Goal: Information Seeking & Learning: Learn about a topic

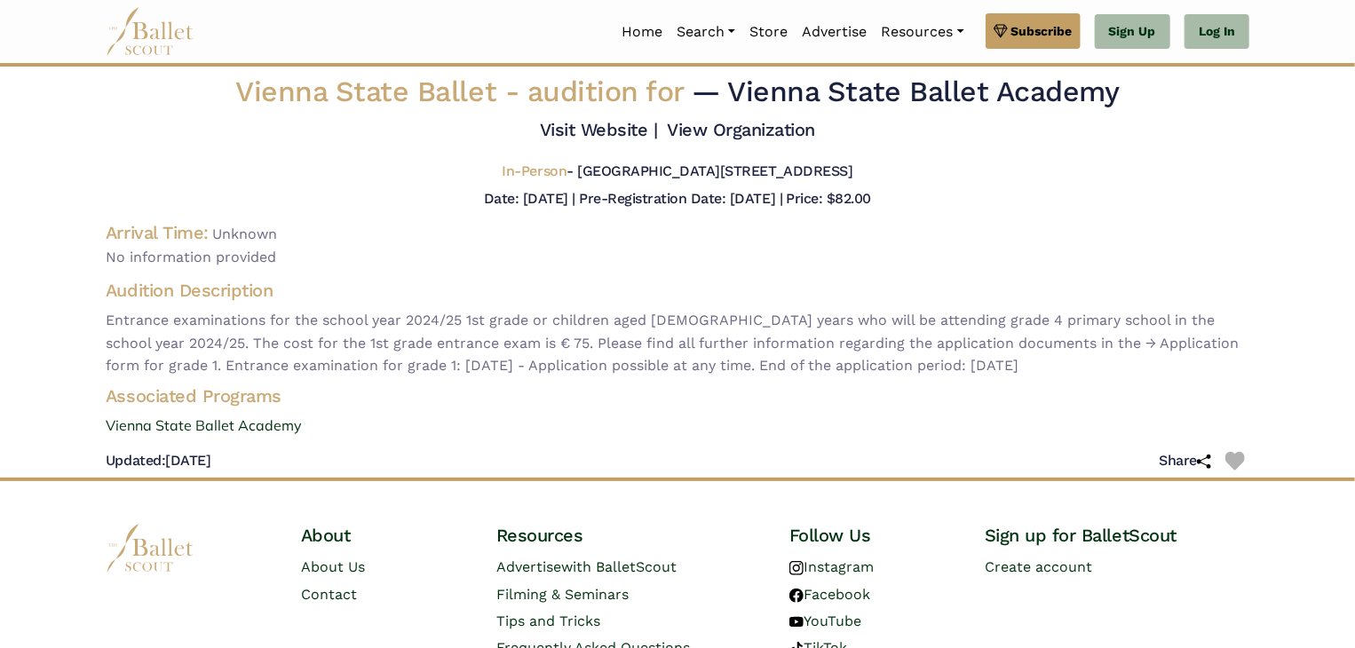
click at [140, 39] on img at bounding box center [150, 31] width 89 height 49
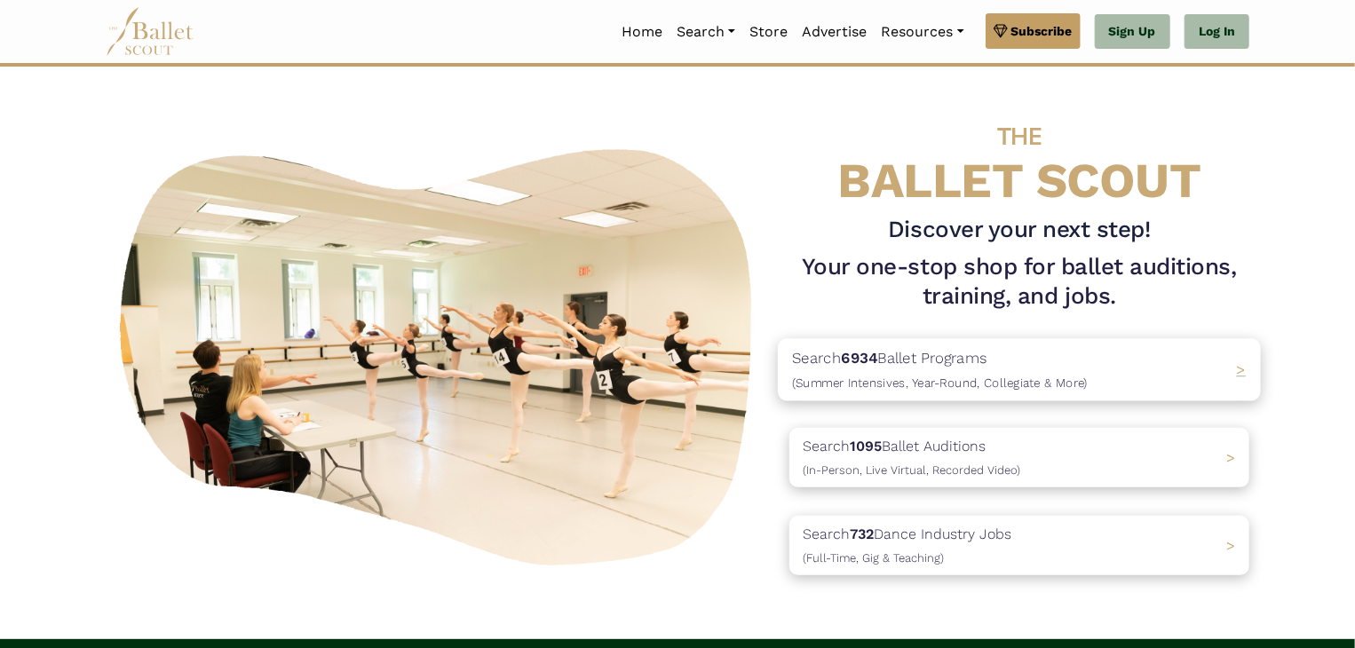
click at [876, 354] on b "6934" at bounding box center [859, 358] width 36 height 18
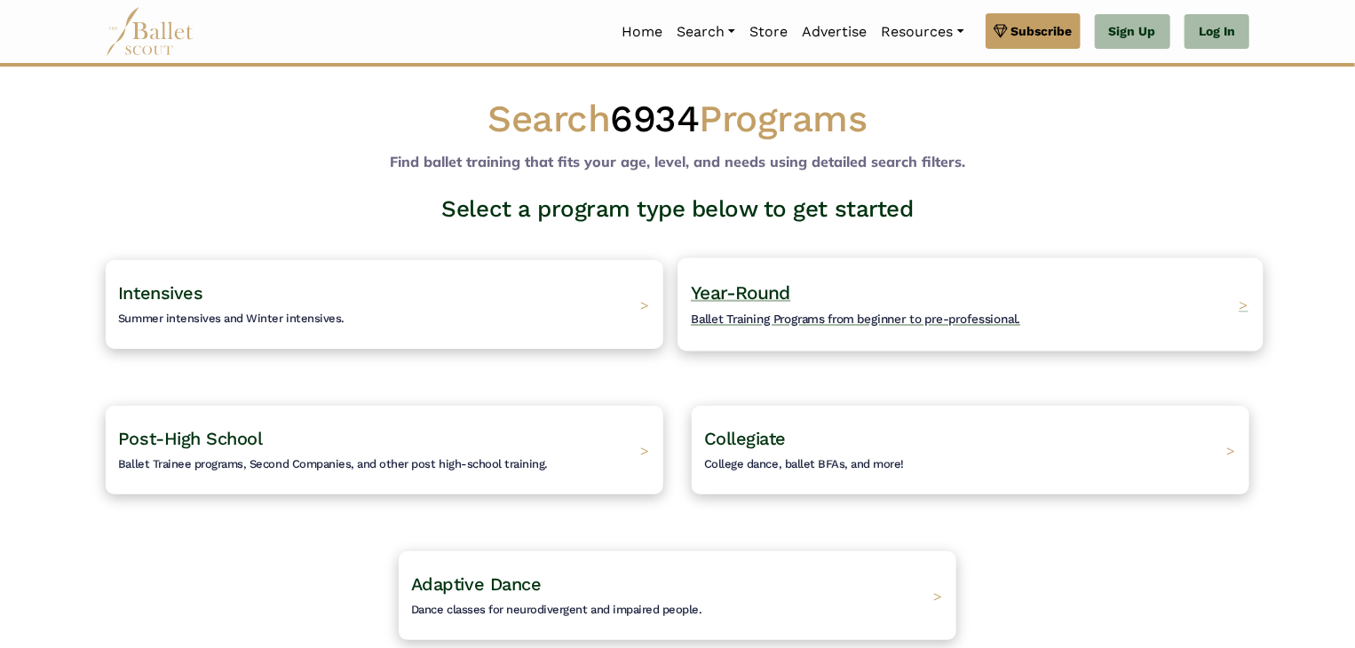
click at [806, 317] on span "Ballet Training Programs from beginner to pre-professional." at bounding box center [856, 319] width 330 height 14
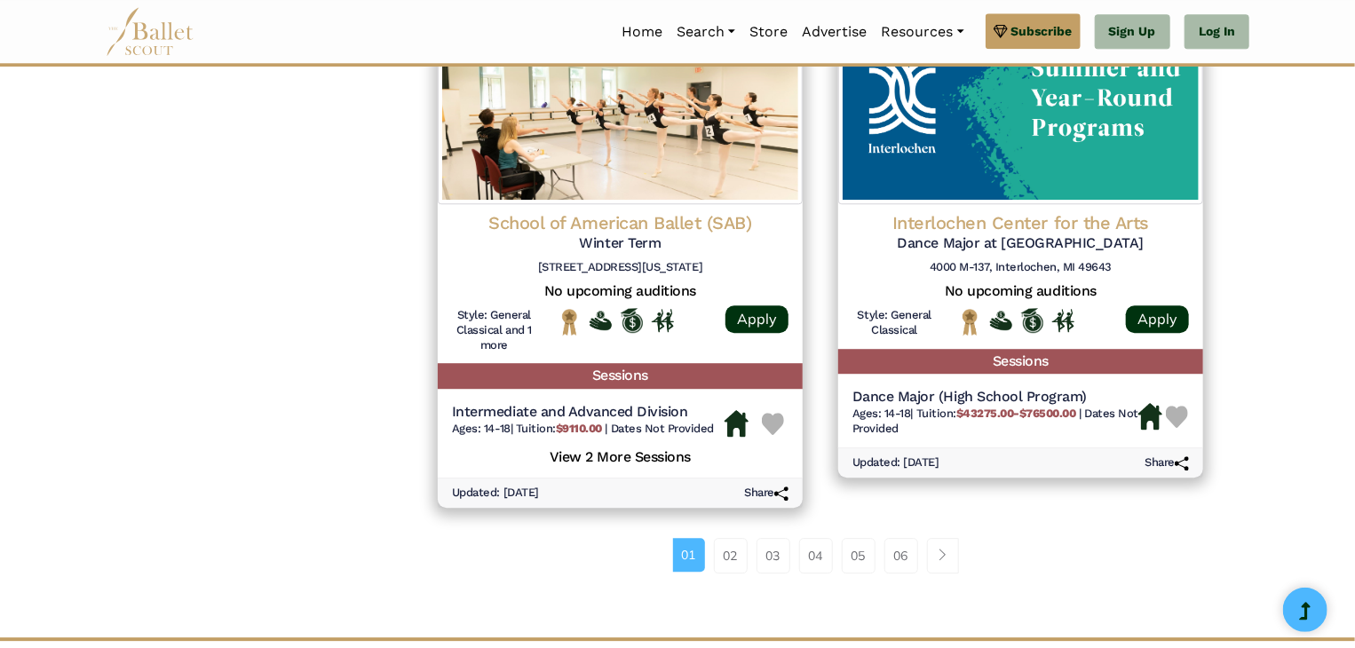
scroll to position [2309, 0]
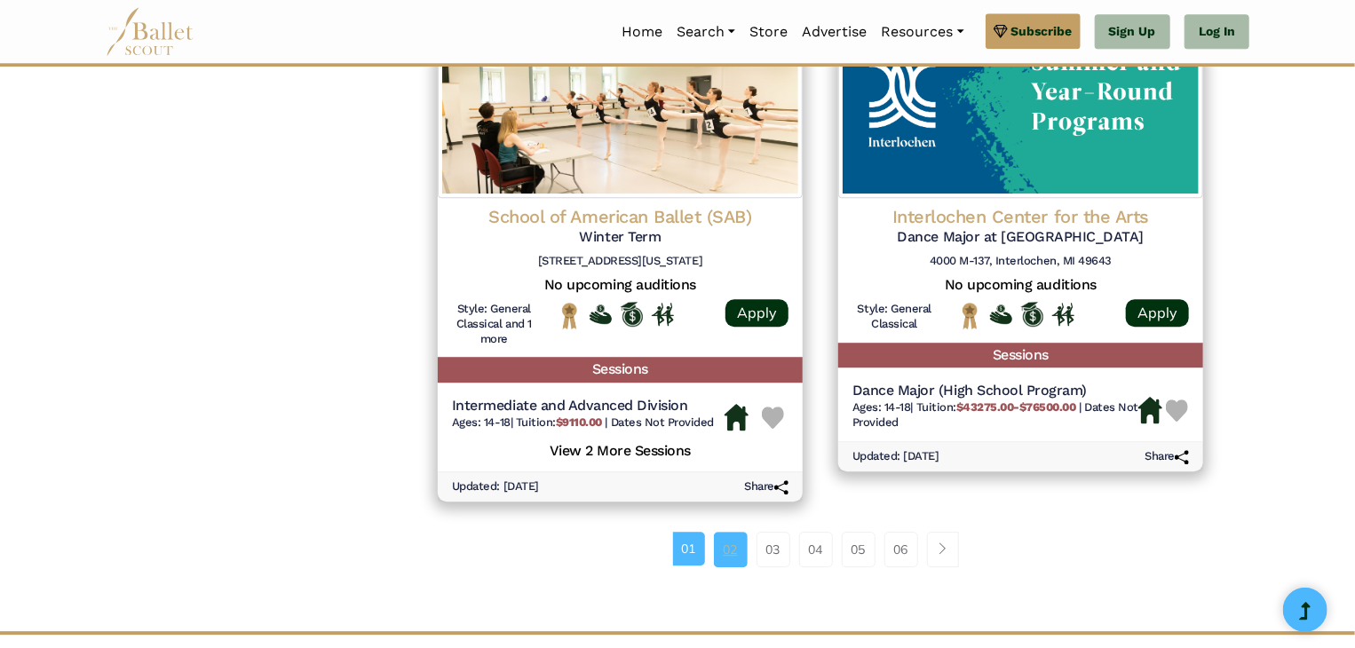
click at [727, 555] on link "02" at bounding box center [731, 550] width 34 height 36
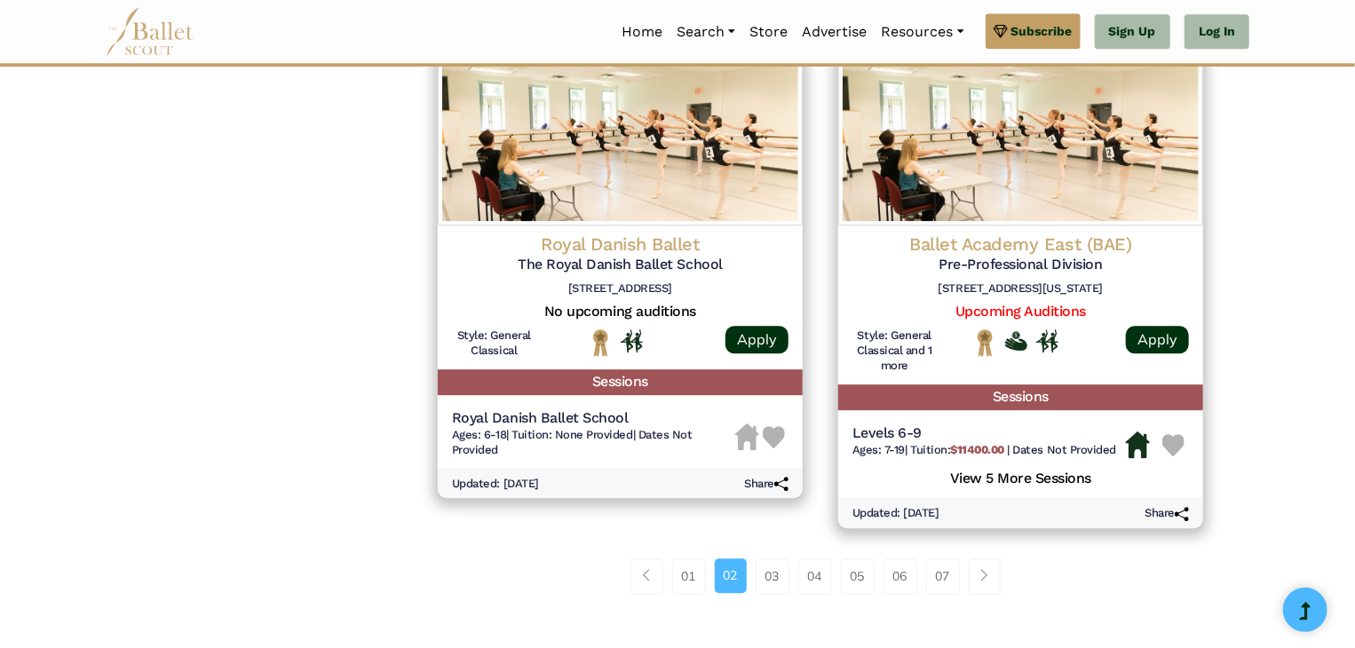
scroll to position [2360, 0]
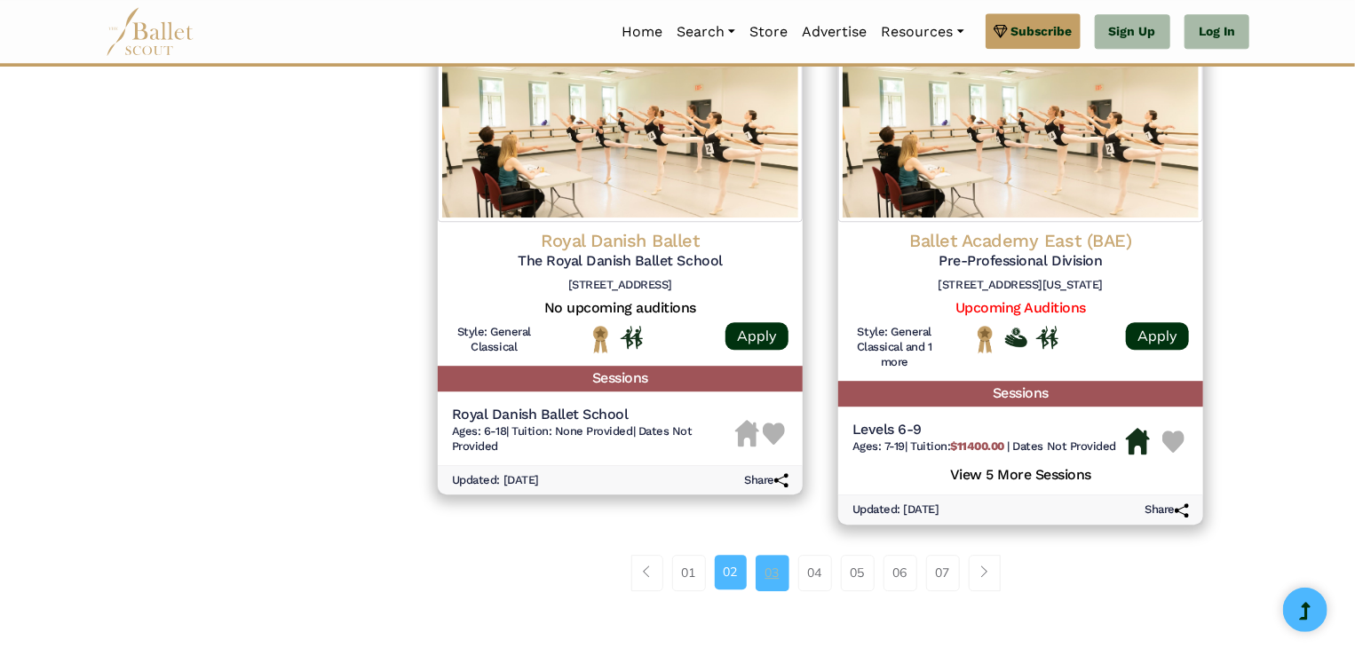
click at [775, 577] on link "03" at bounding box center [773, 573] width 34 height 36
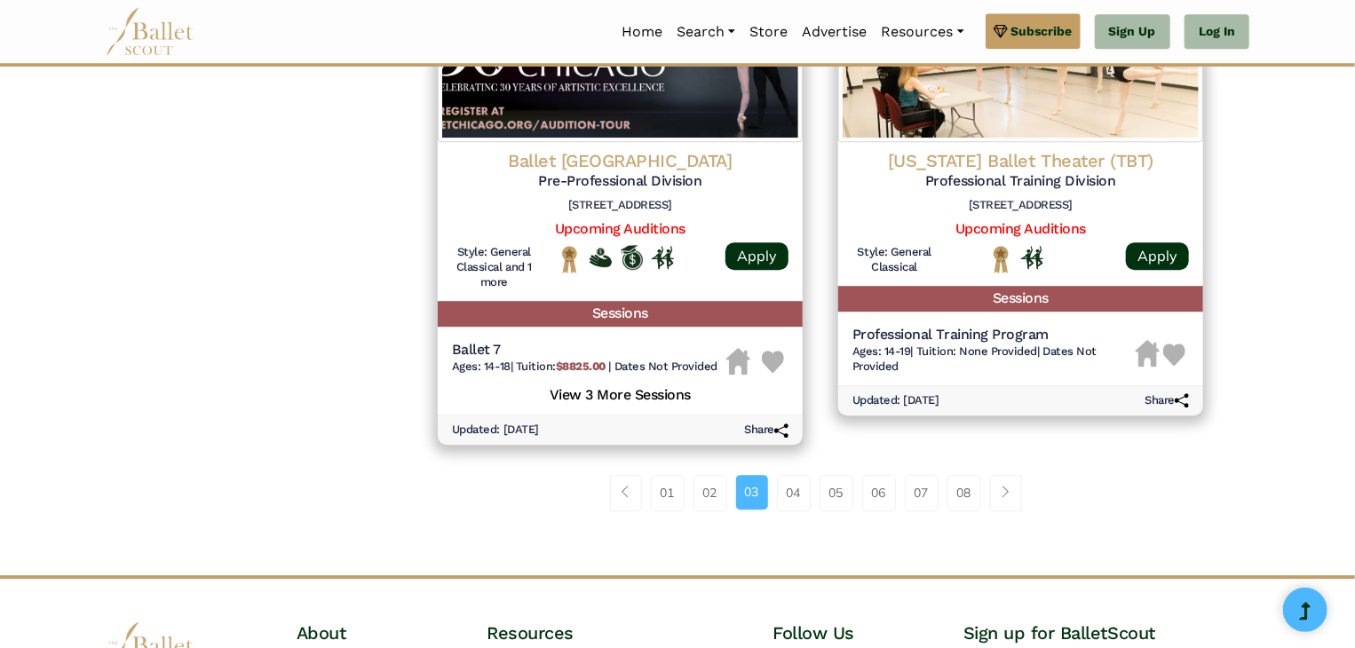
scroll to position [2428, 0]
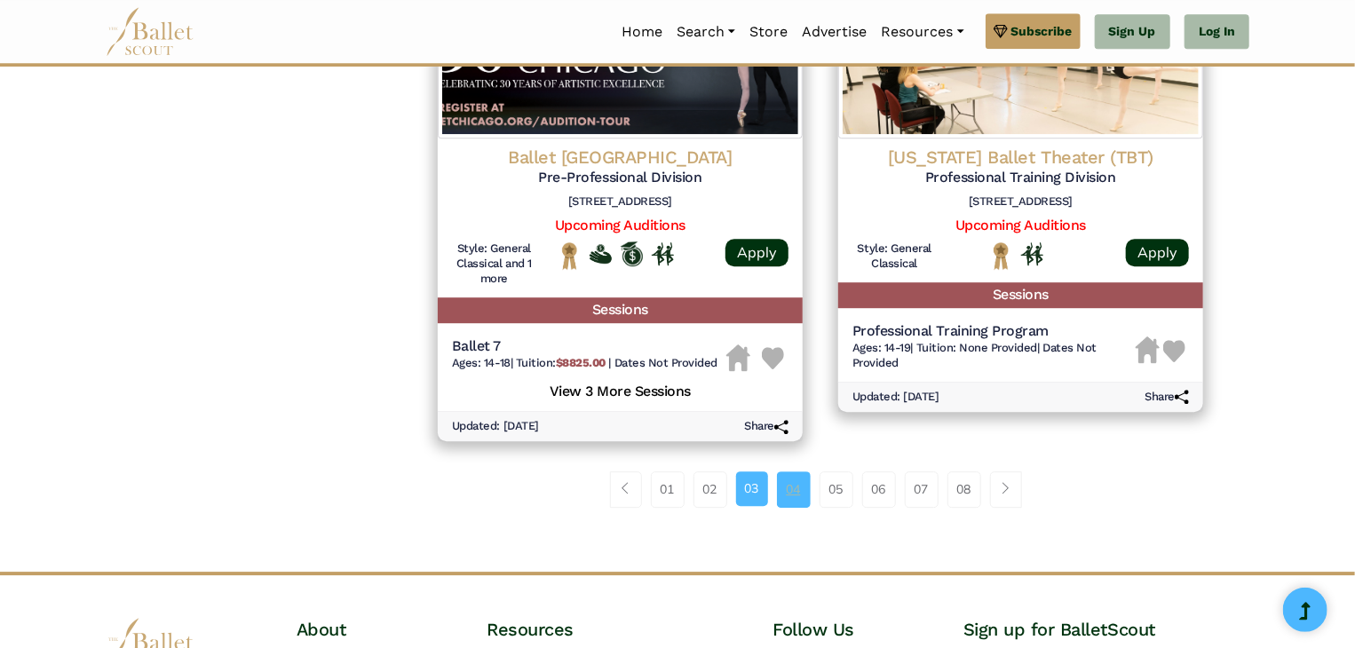
click at [789, 497] on link "04" at bounding box center [794, 490] width 34 height 36
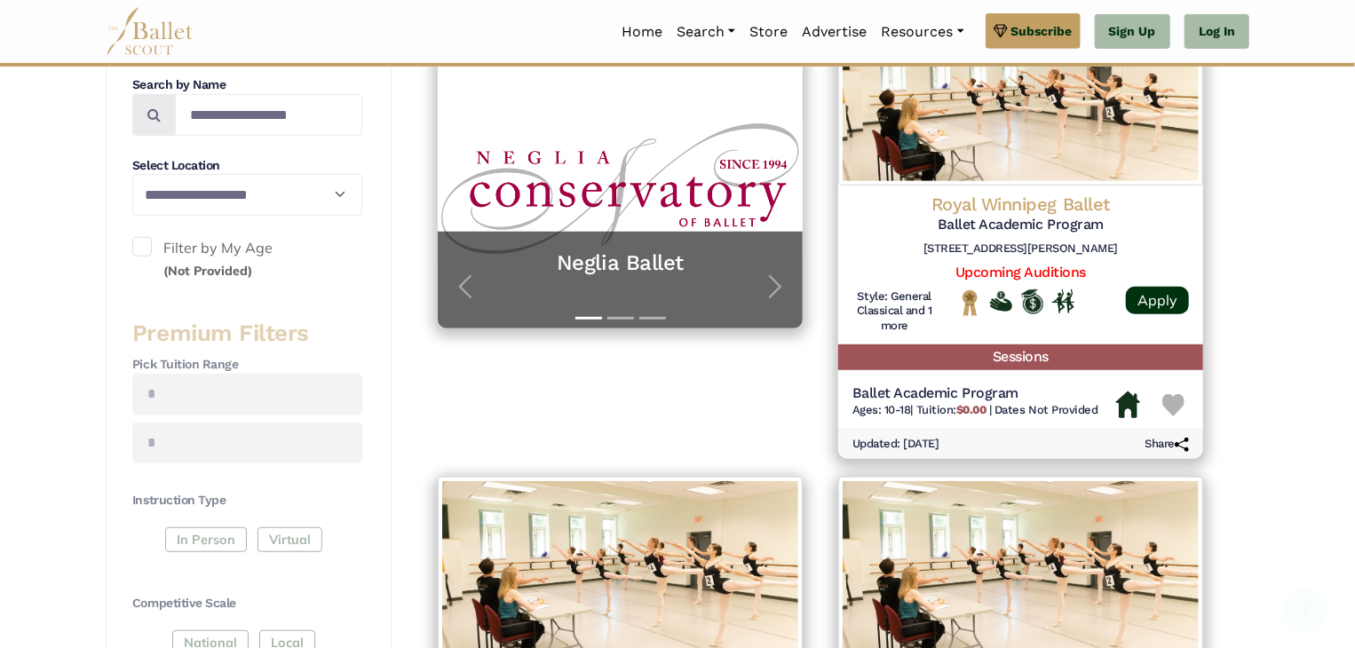
scroll to position [409, 0]
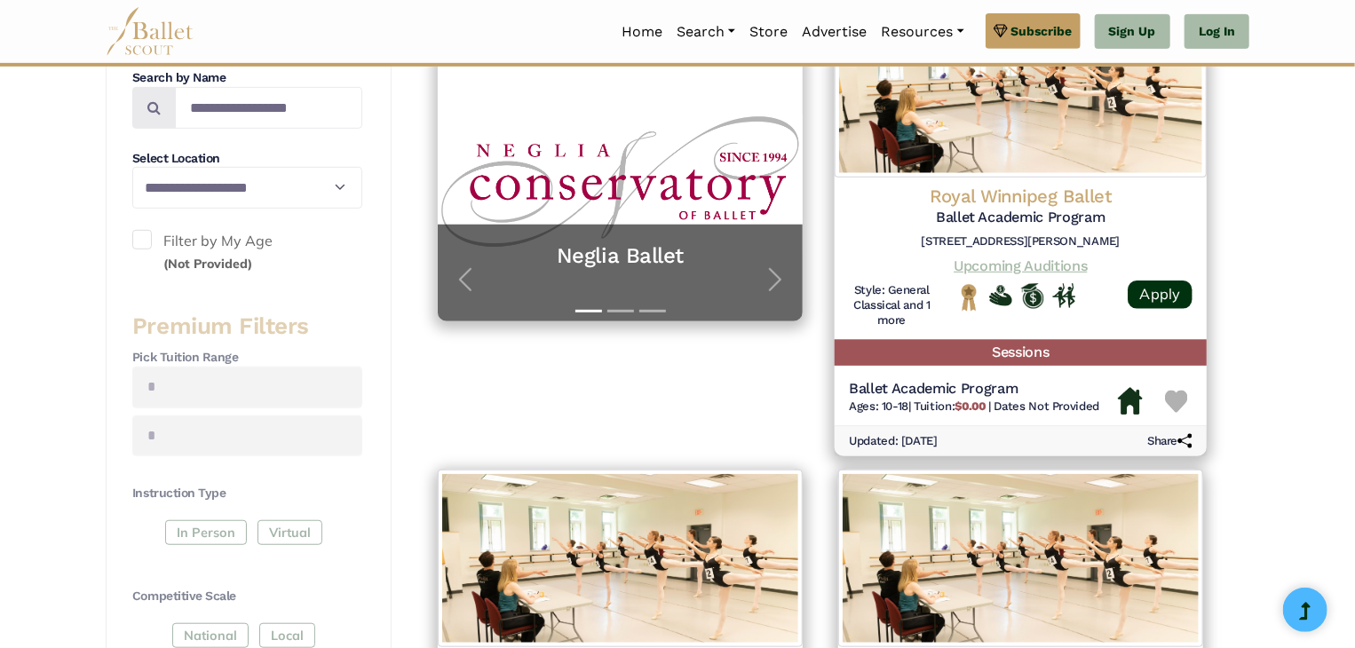
click at [1034, 271] on link "Upcoming Auditions" at bounding box center [1020, 265] width 133 height 17
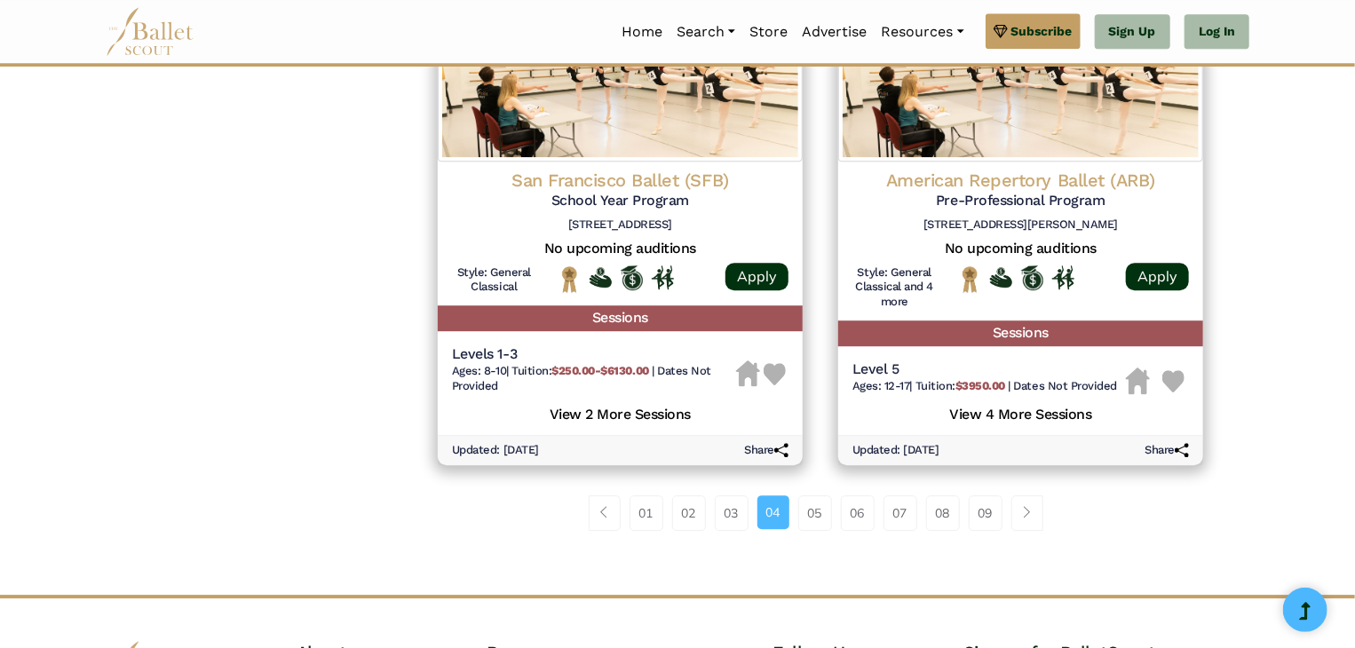
scroll to position [2379, 0]
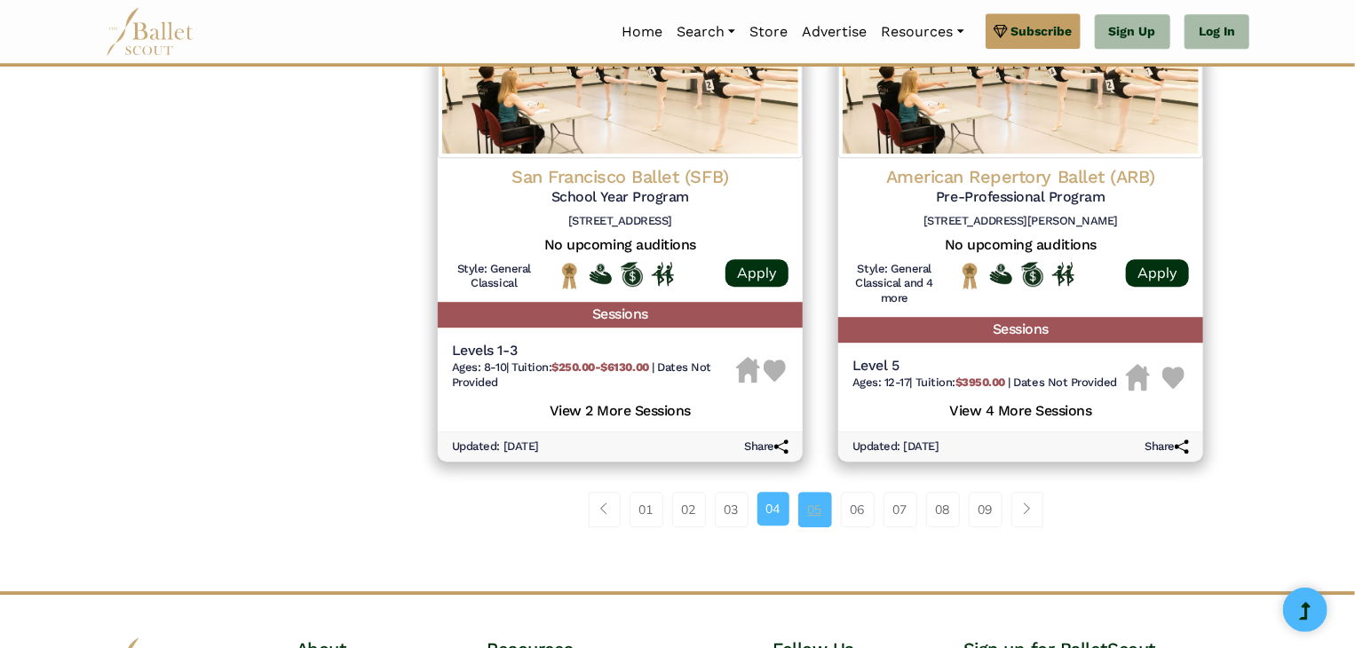
click at [821, 510] on link "05" at bounding box center [816, 510] width 34 height 36
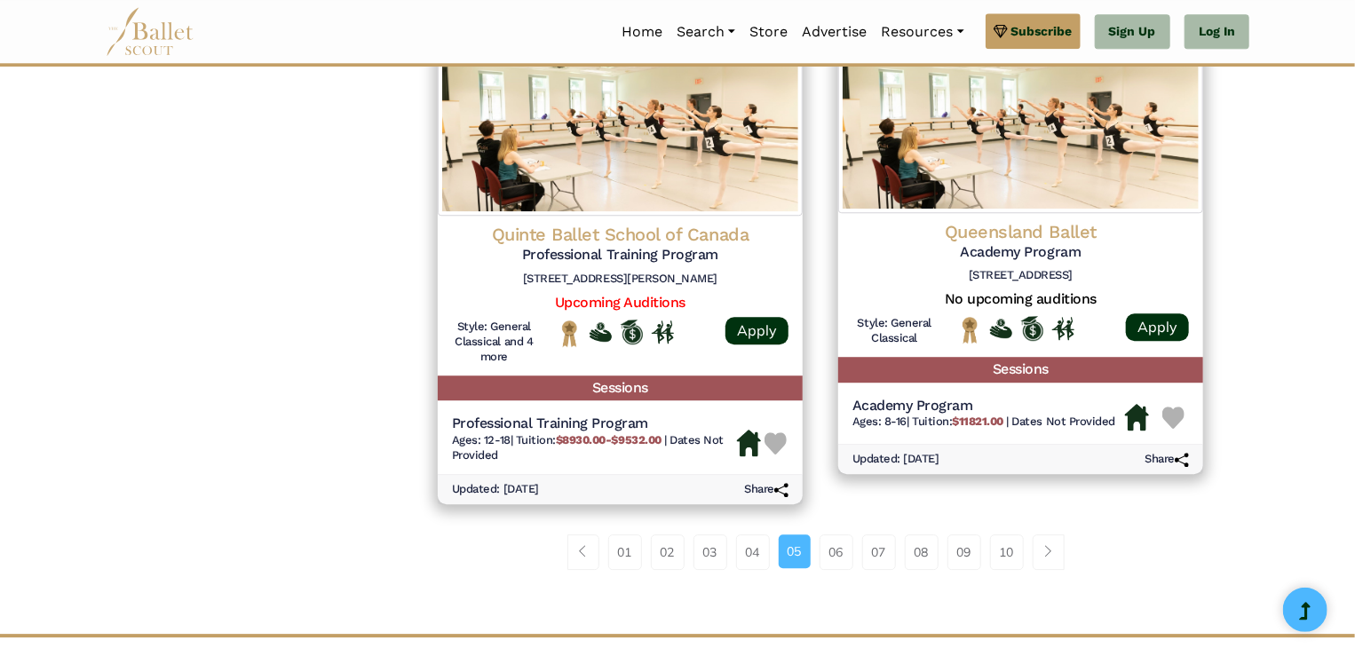
scroll to position [2302, 0]
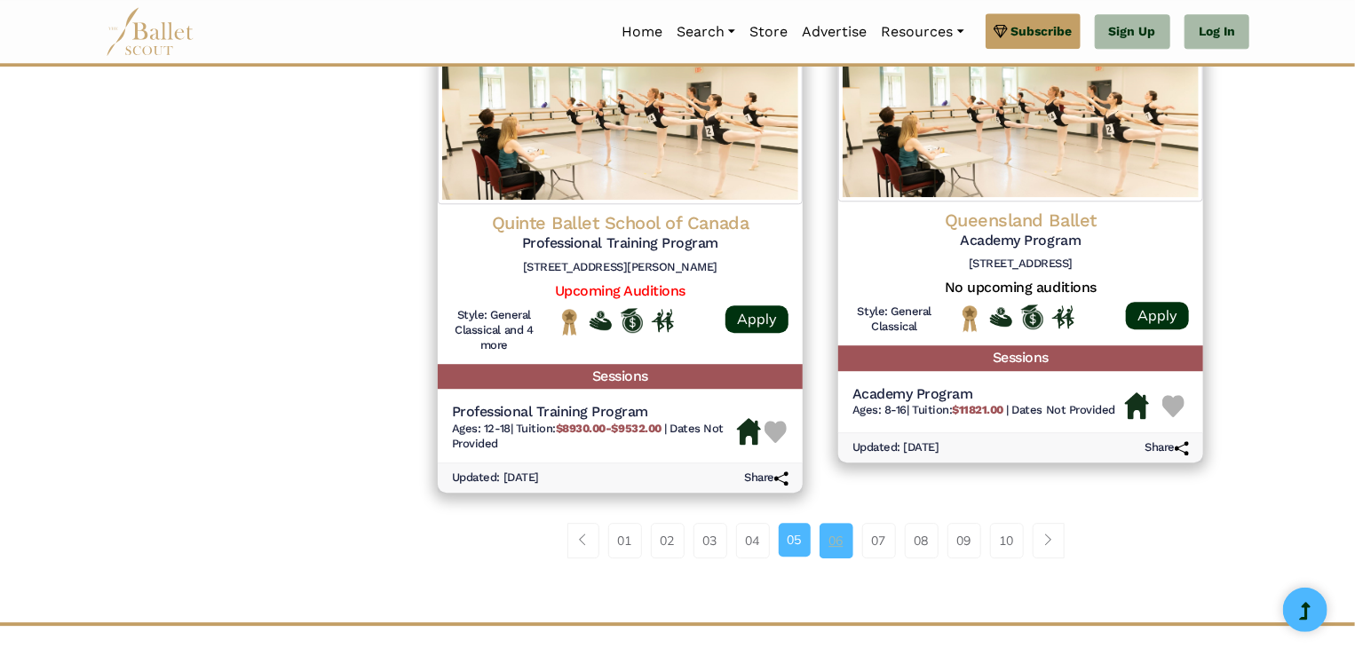
click at [838, 544] on link "06" at bounding box center [837, 541] width 34 height 36
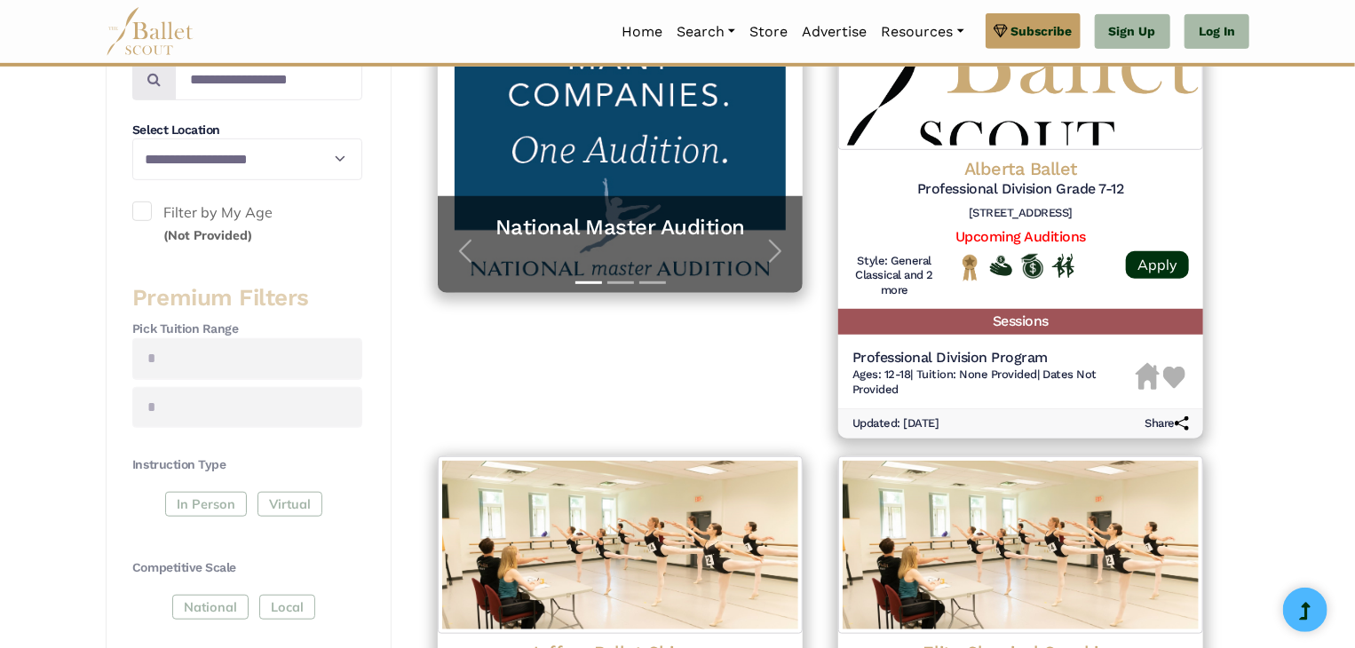
scroll to position [469, 0]
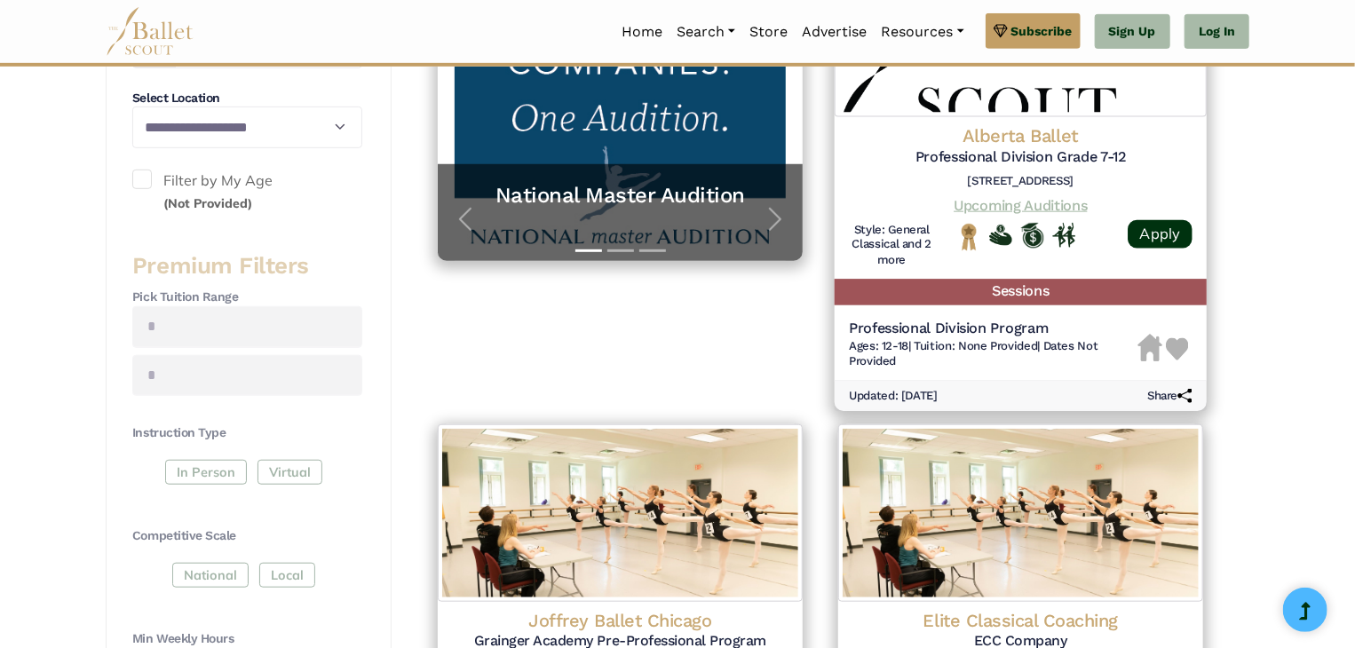
click at [1025, 208] on link "Upcoming Auditions" at bounding box center [1020, 204] width 133 height 17
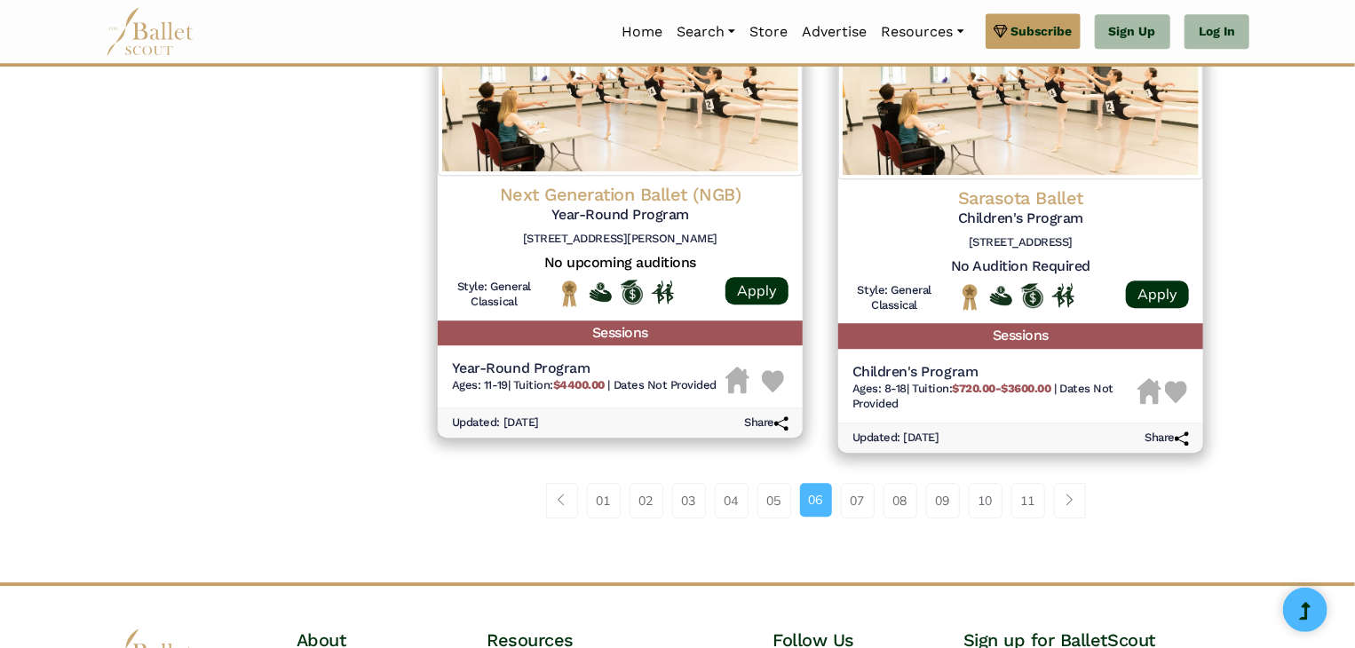
scroll to position [2368, 0]
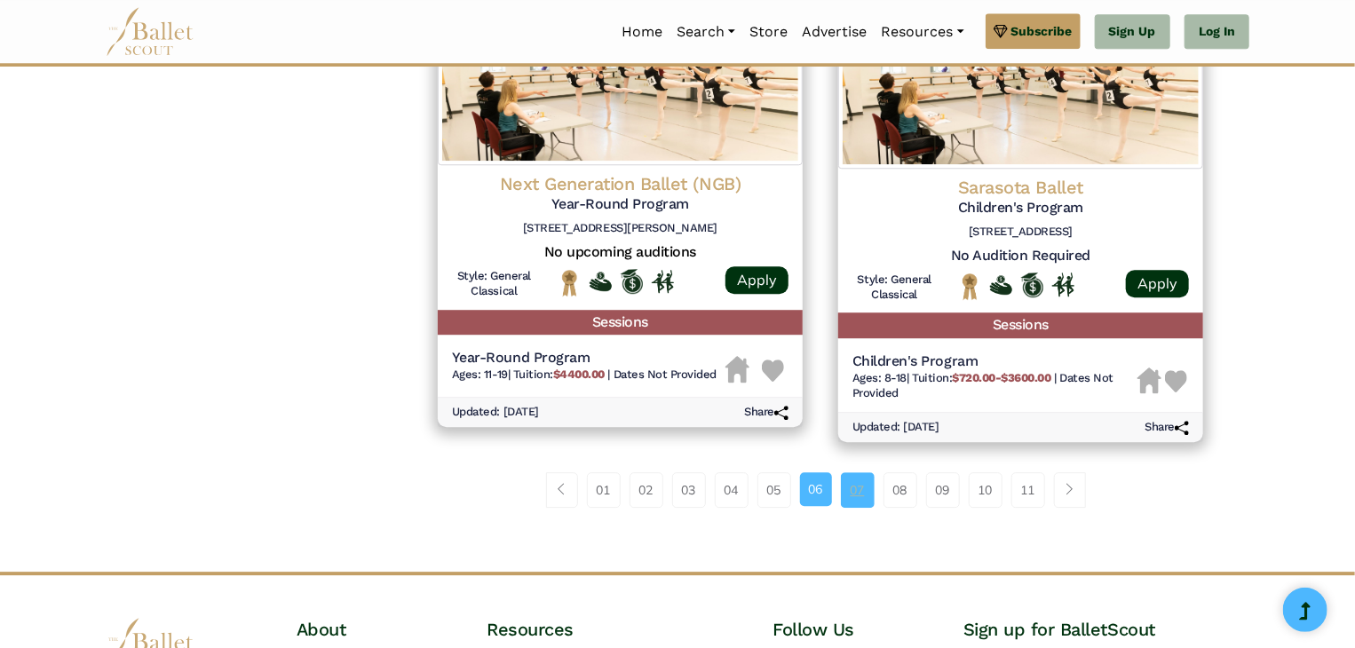
click at [864, 493] on link "07" at bounding box center [858, 491] width 34 height 36
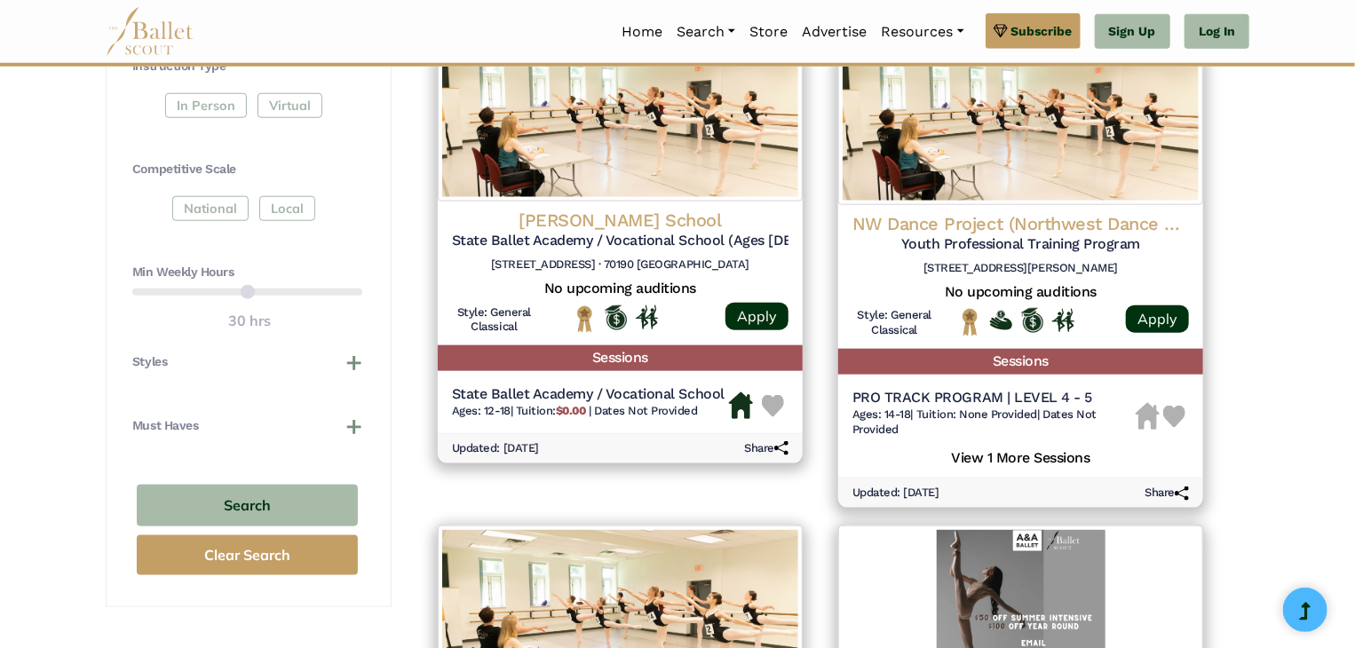
scroll to position [843, 0]
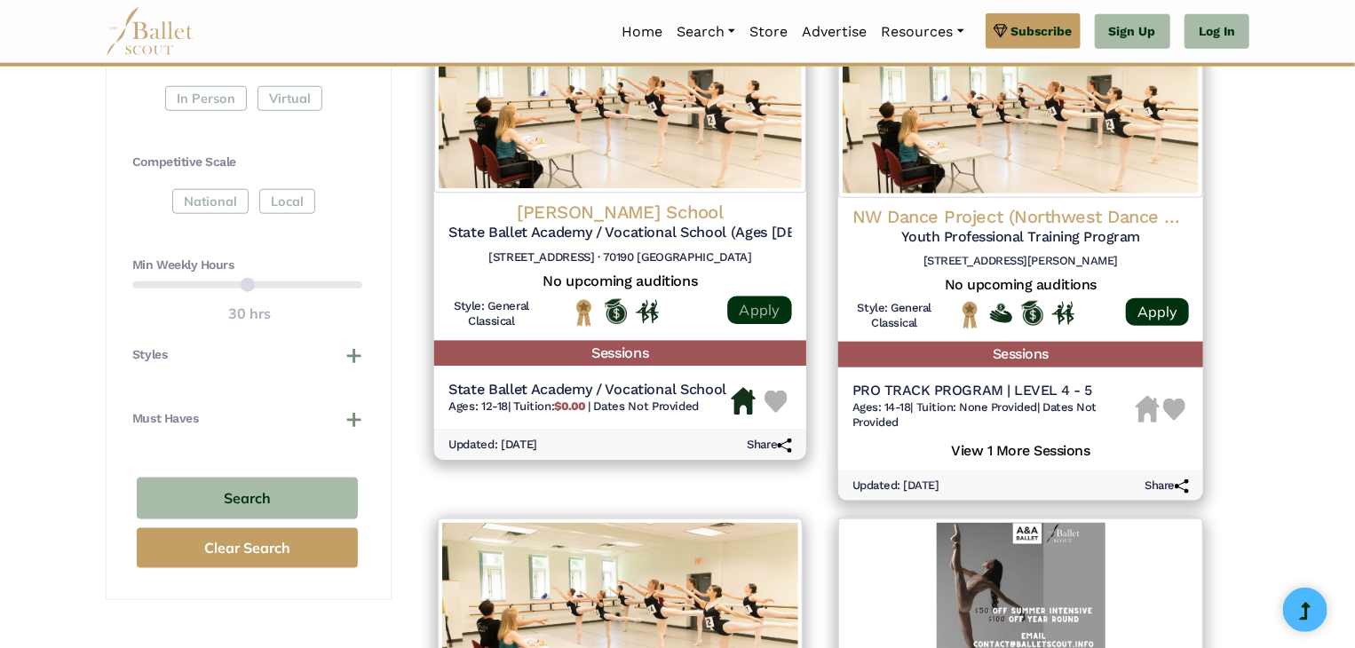
click at [746, 312] on link "Apply" at bounding box center [759, 310] width 64 height 28
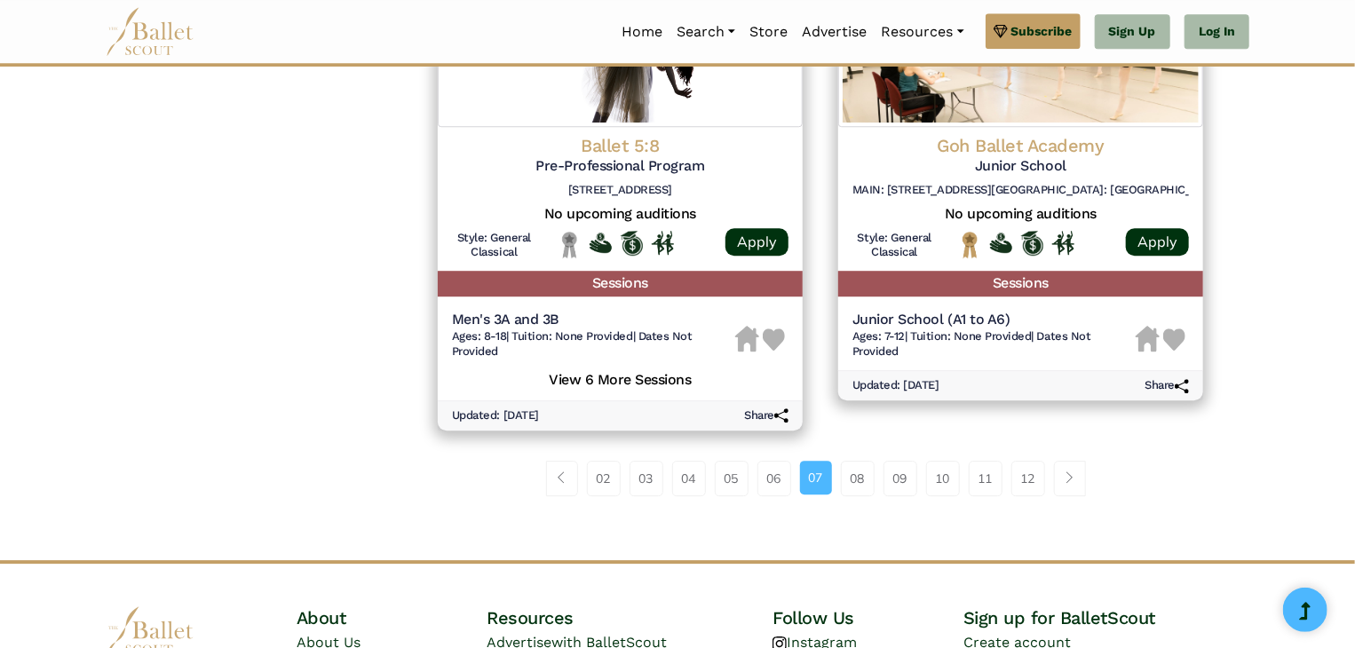
scroll to position [2418, 0]
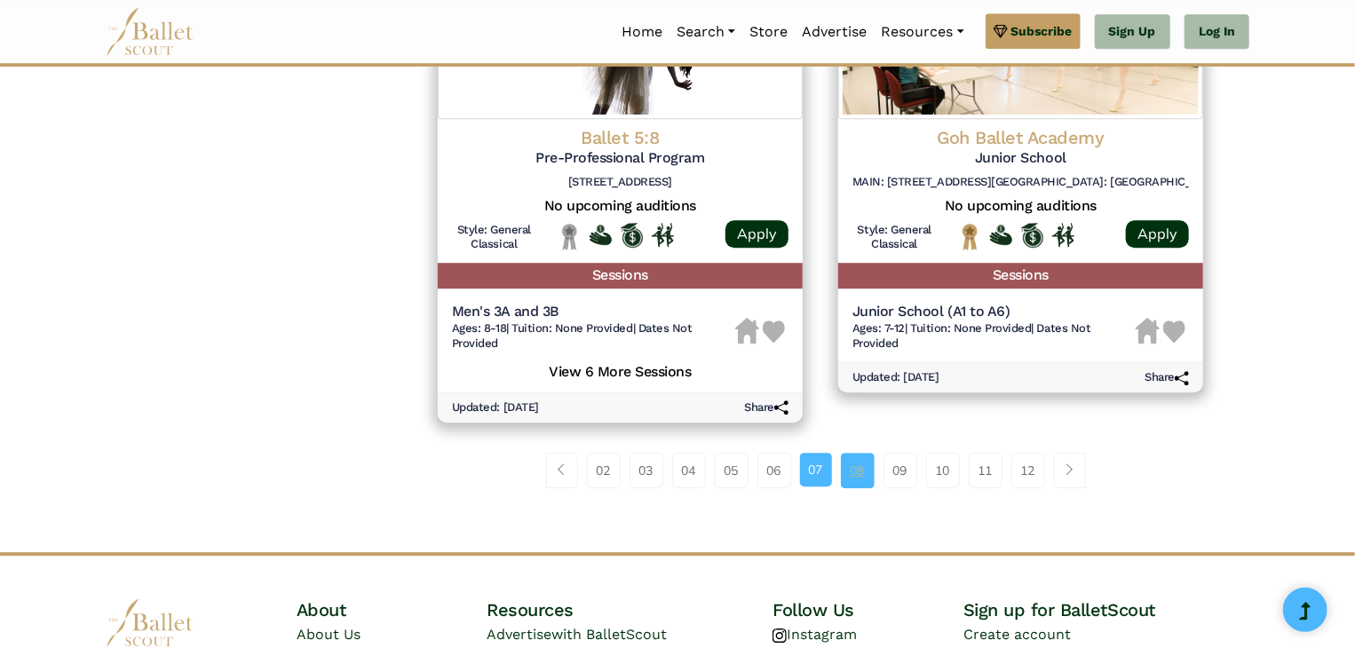
click at [852, 465] on link "08" at bounding box center [858, 471] width 34 height 36
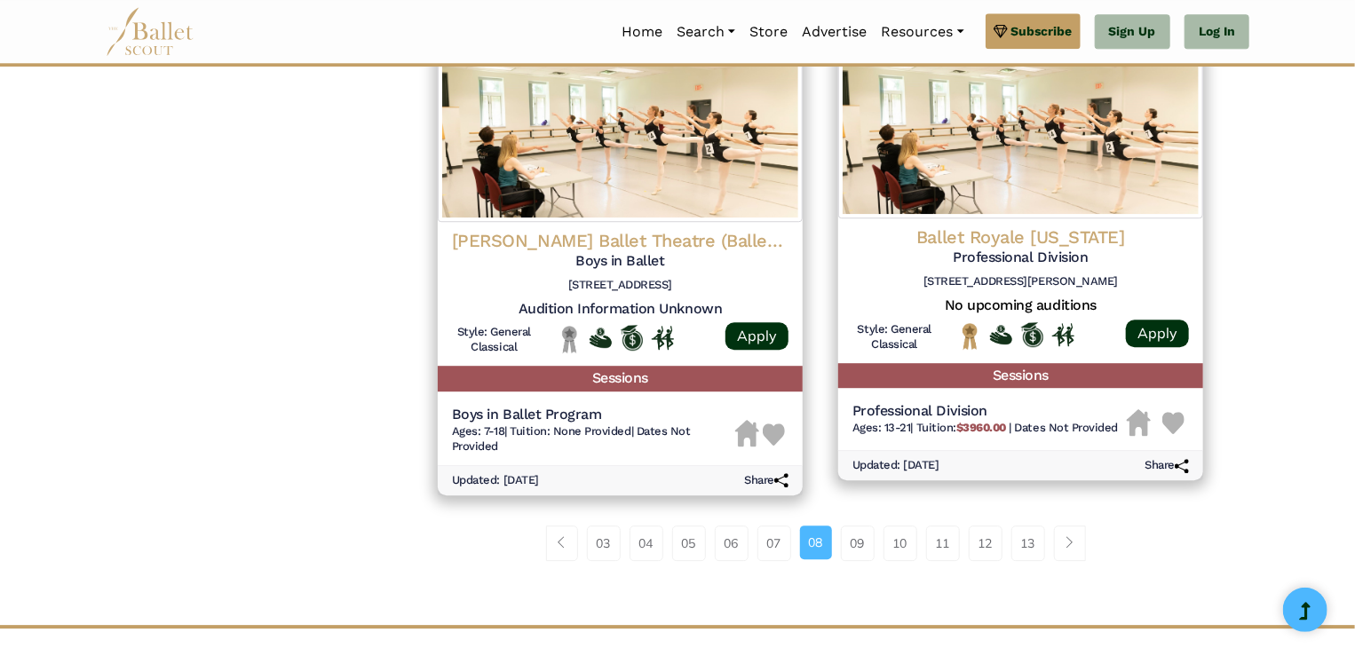
scroll to position [2333, 0]
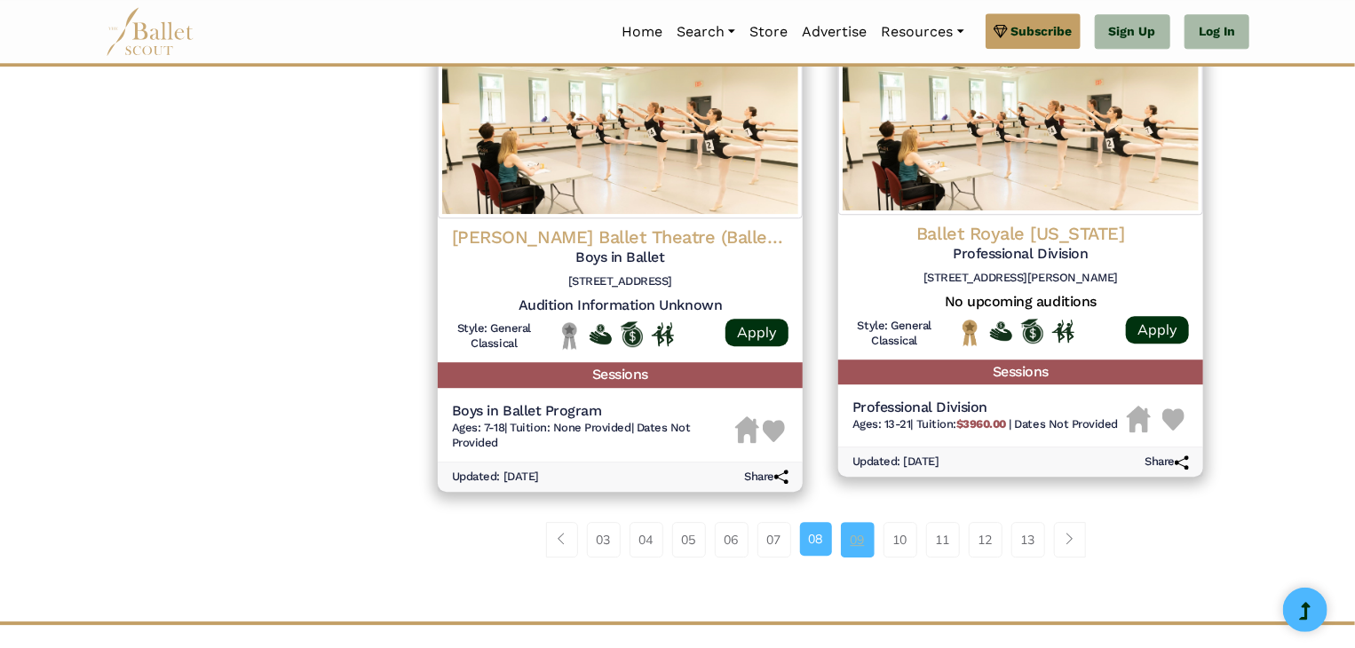
click at [864, 549] on link "09" at bounding box center [858, 540] width 34 height 36
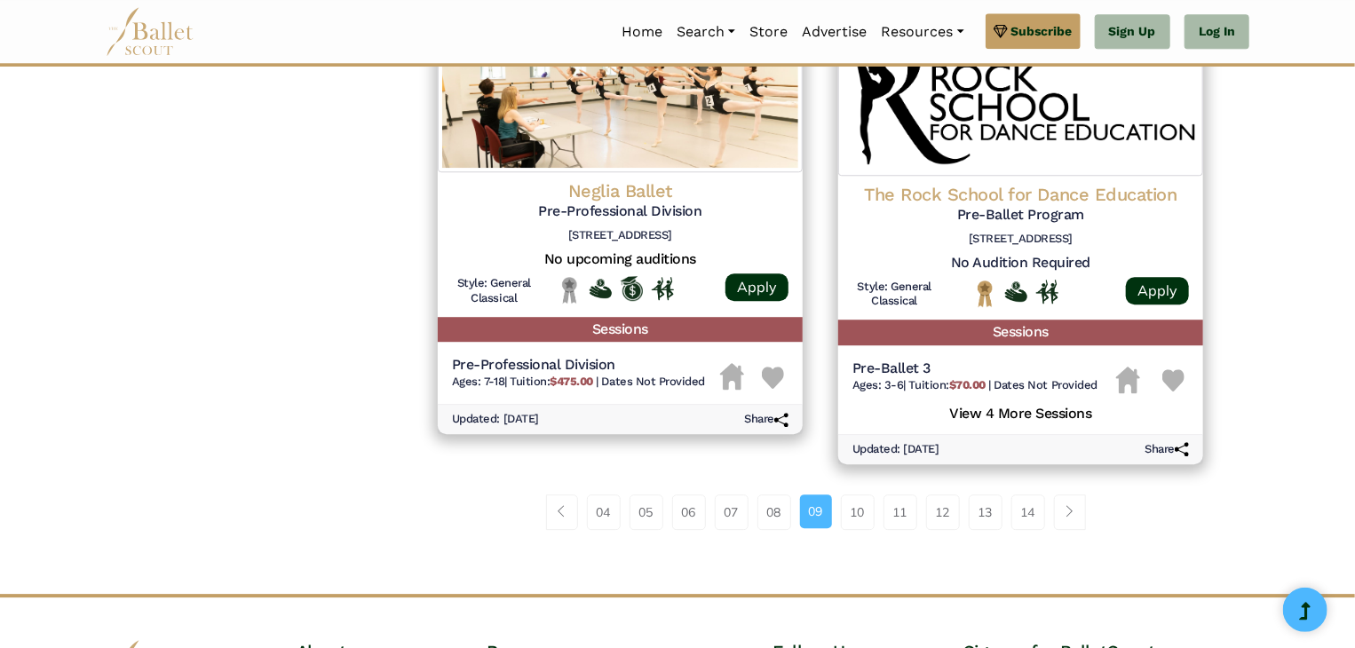
scroll to position [2368, 0]
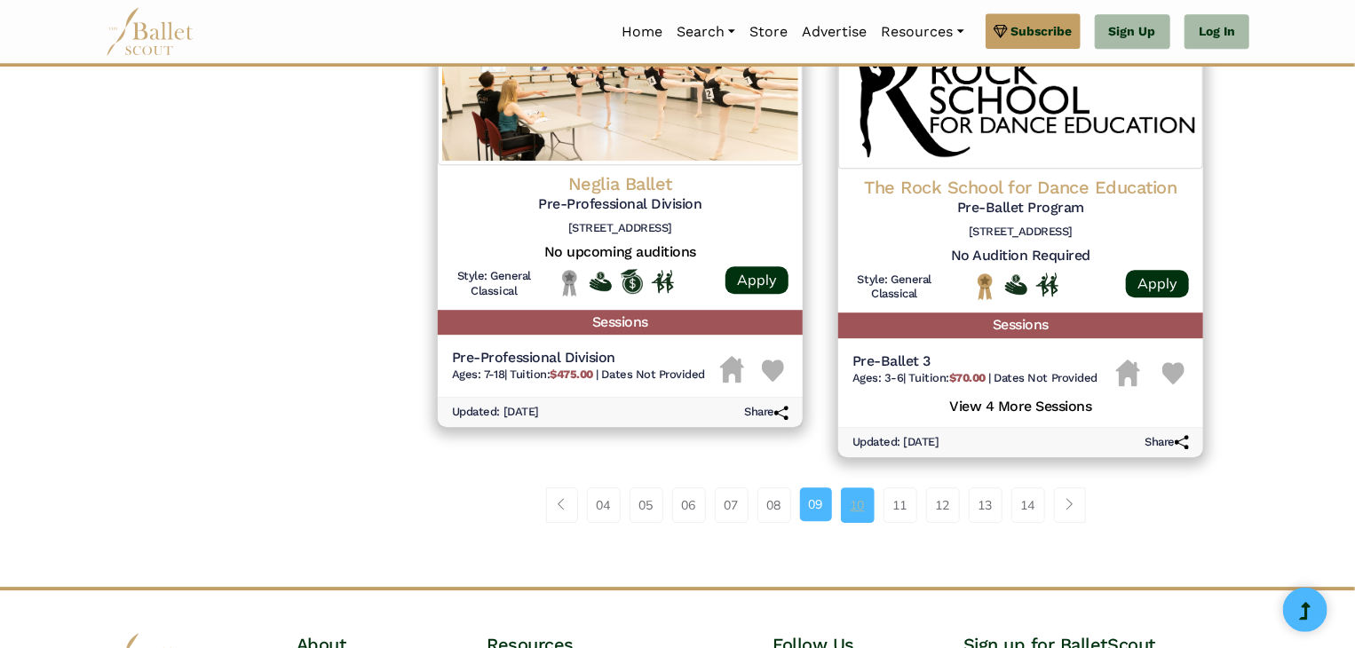
click at [867, 511] on link "10" at bounding box center [858, 506] width 34 height 36
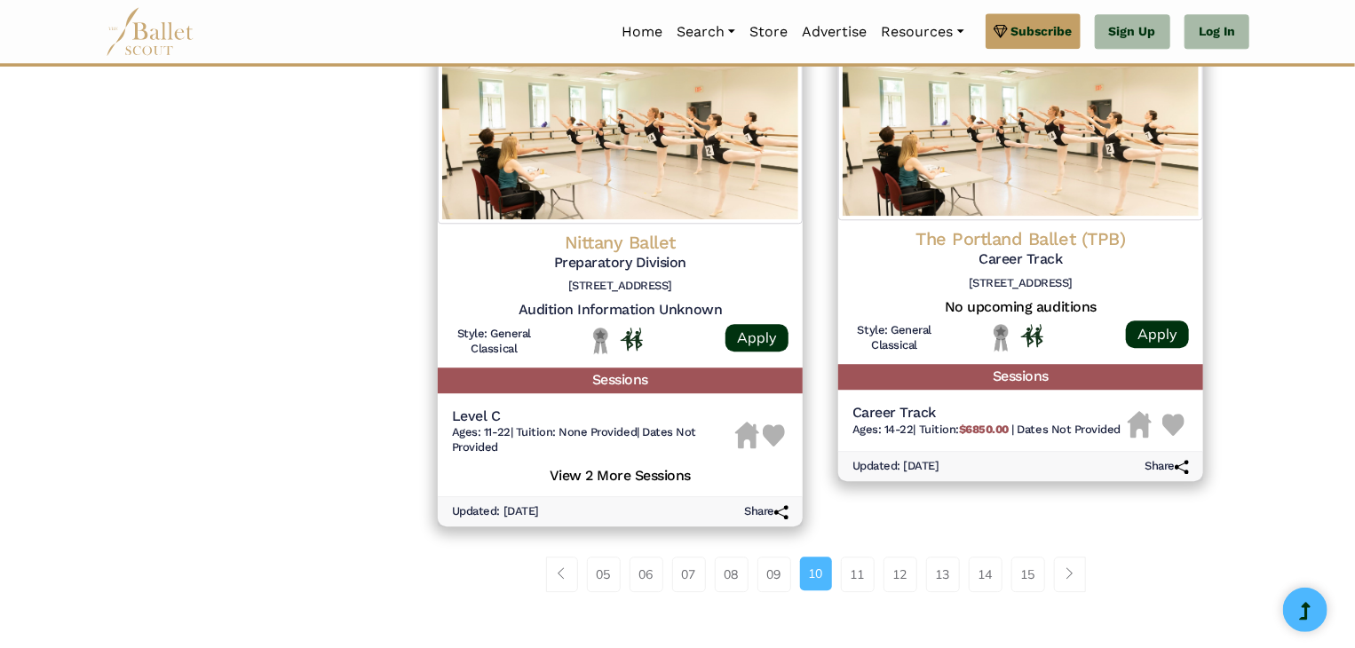
scroll to position [2245, 0]
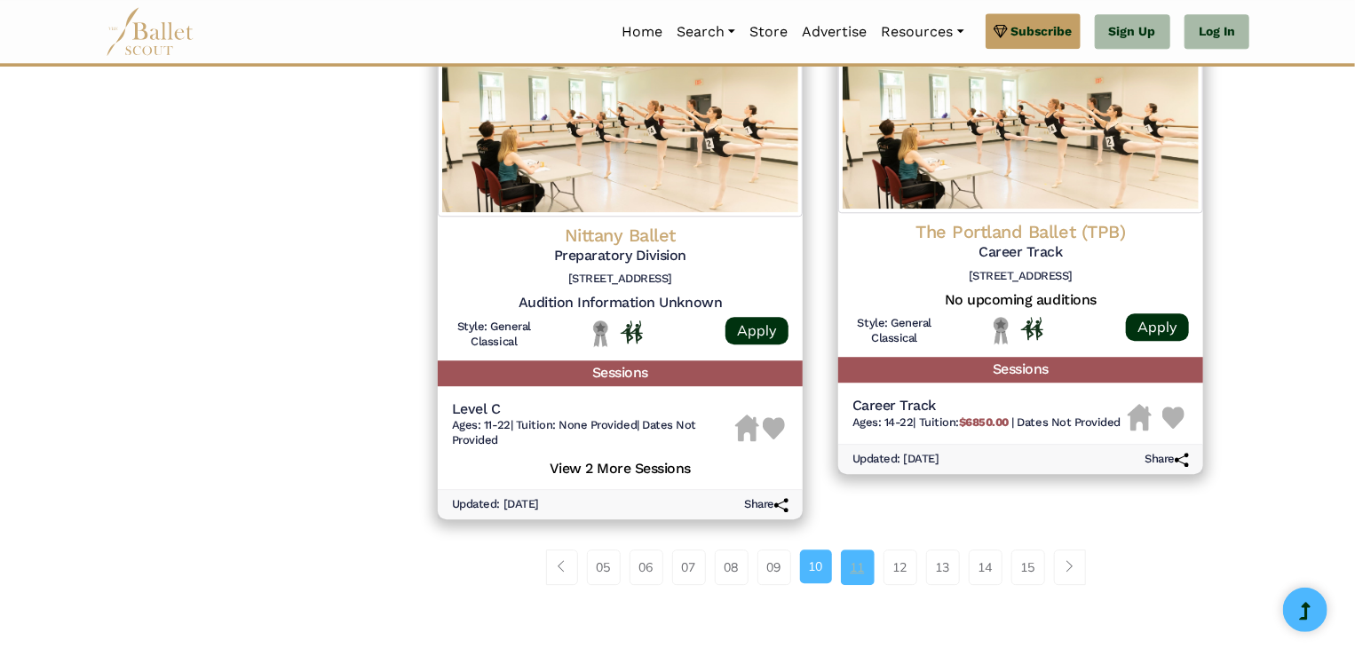
click at [862, 568] on link "11" at bounding box center [858, 568] width 34 height 36
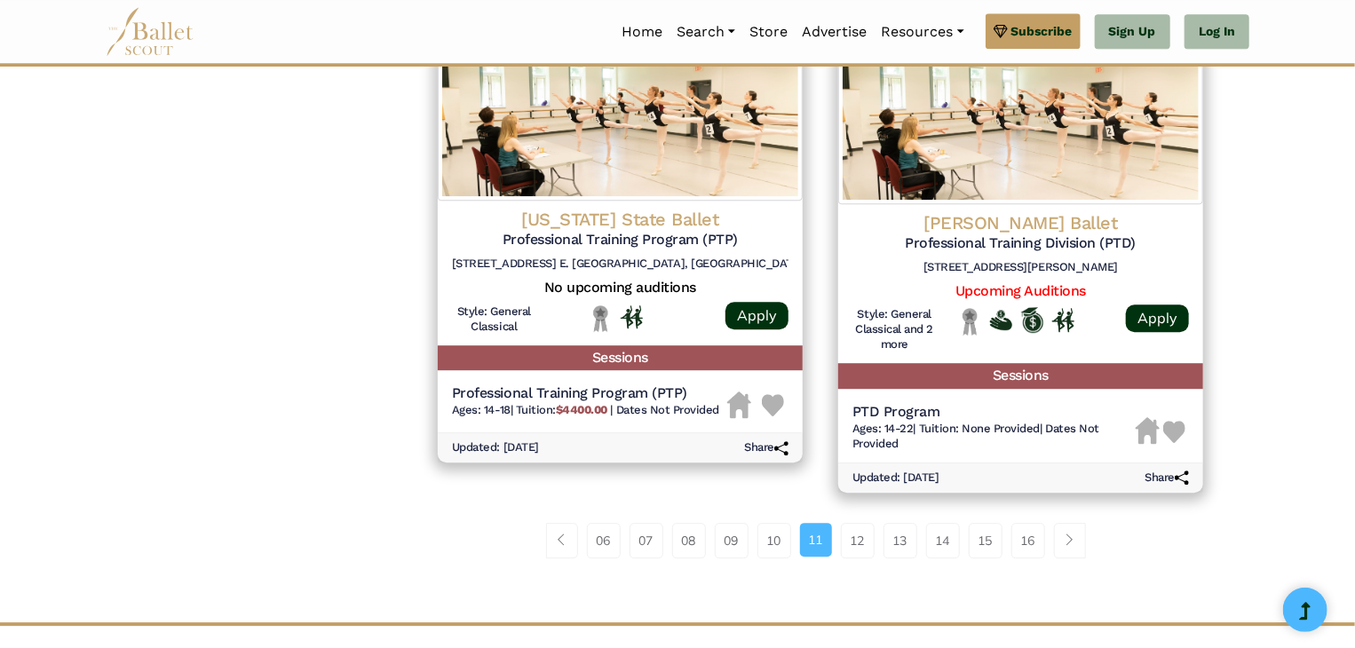
scroll to position [2350, 0]
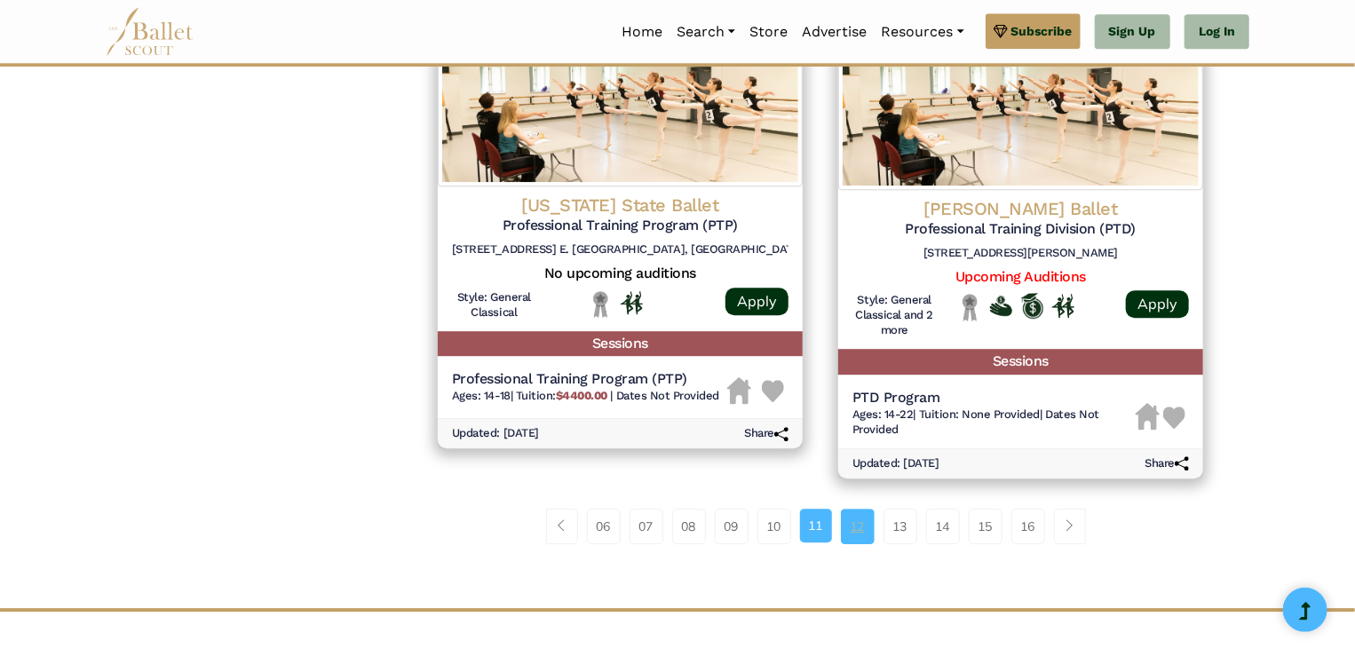
click at [857, 529] on link "12" at bounding box center [858, 527] width 34 height 36
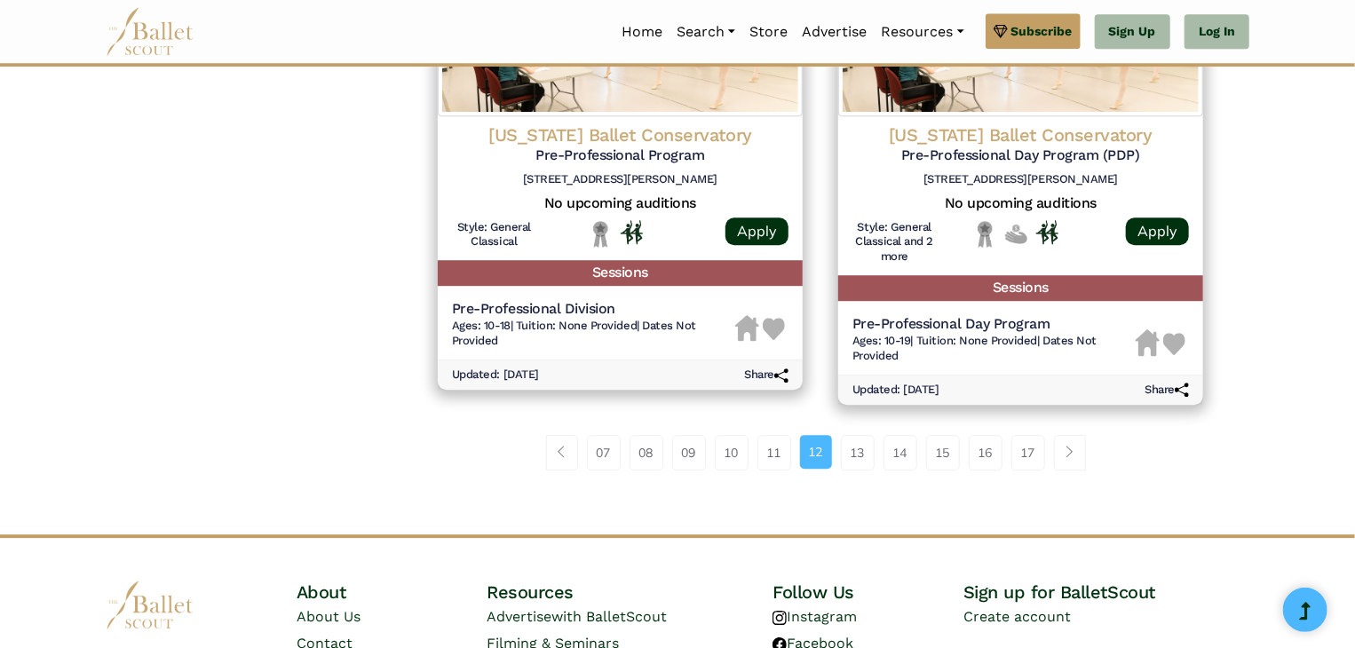
scroll to position [2424, 0]
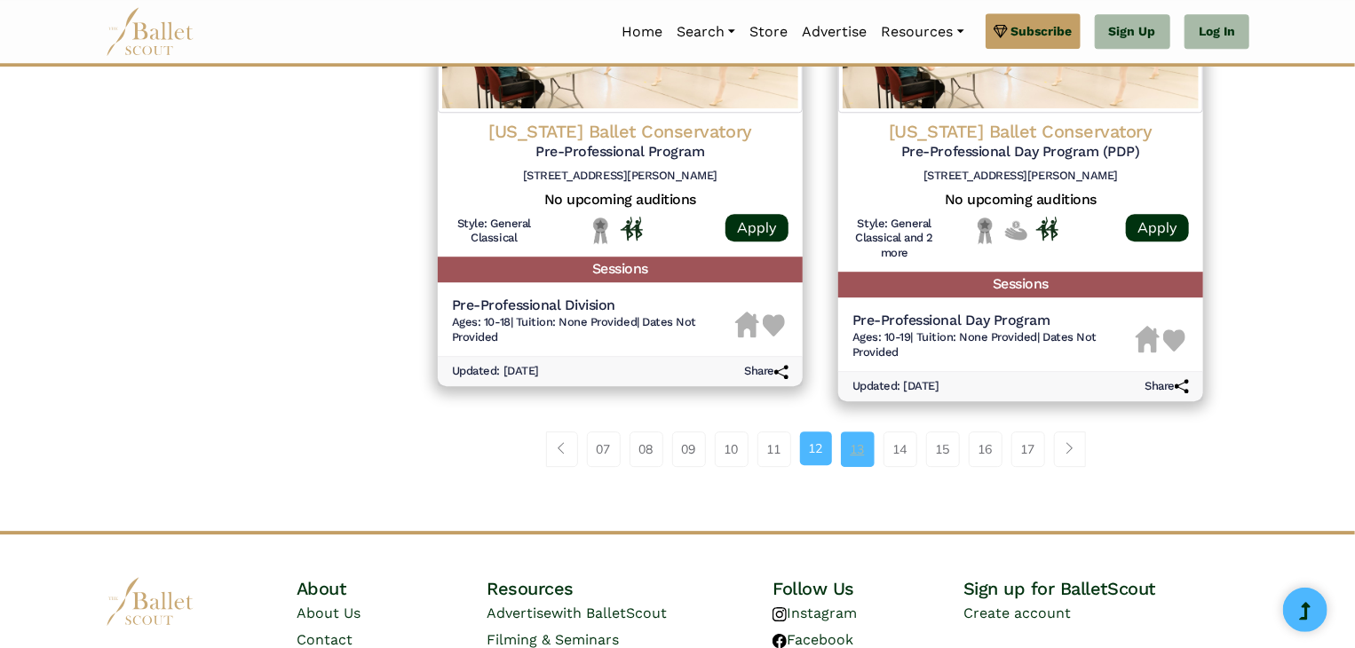
click at [866, 451] on link "13" at bounding box center [858, 450] width 34 height 36
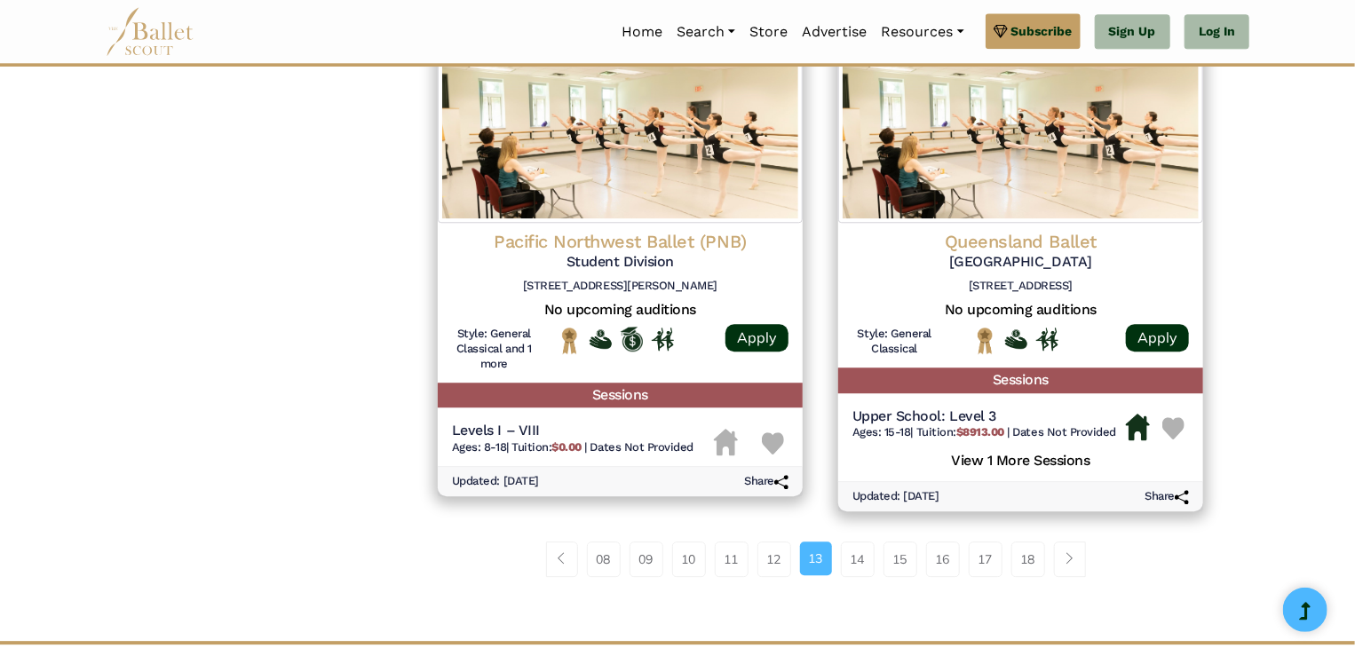
scroll to position [2243, 0]
click at [867, 570] on link "14" at bounding box center [858, 559] width 34 height 36
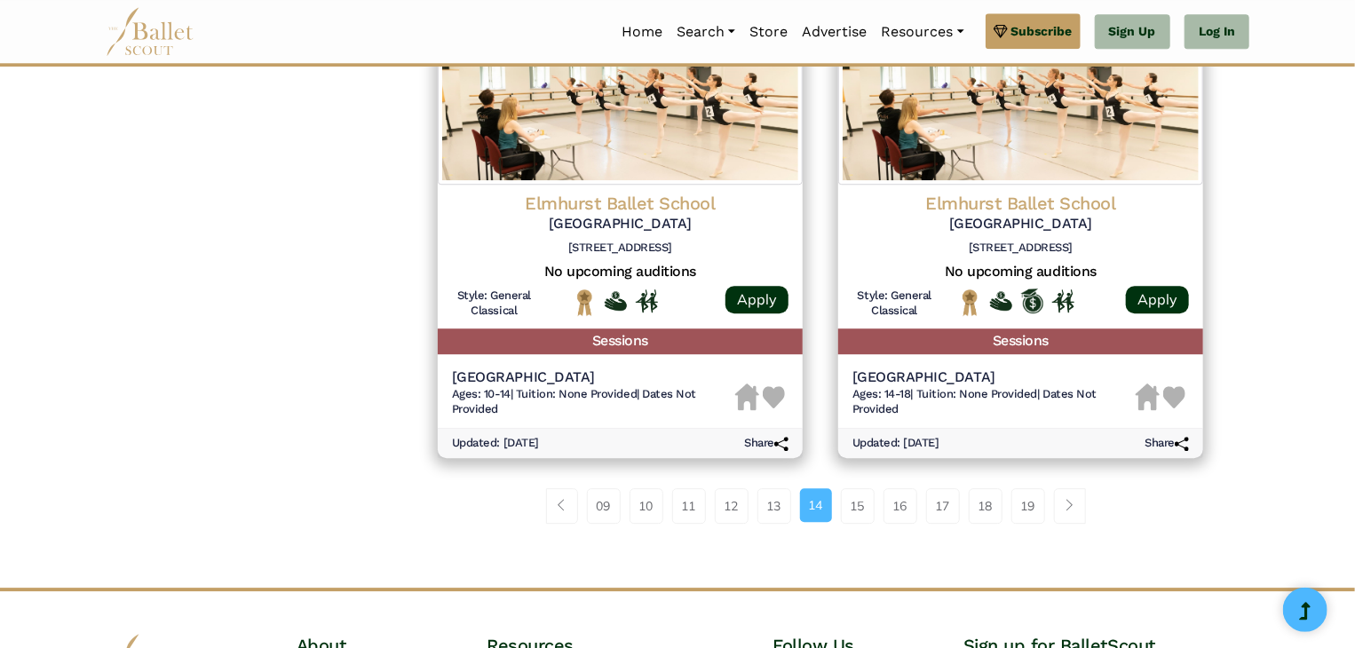
scroll to position [2340, 0]
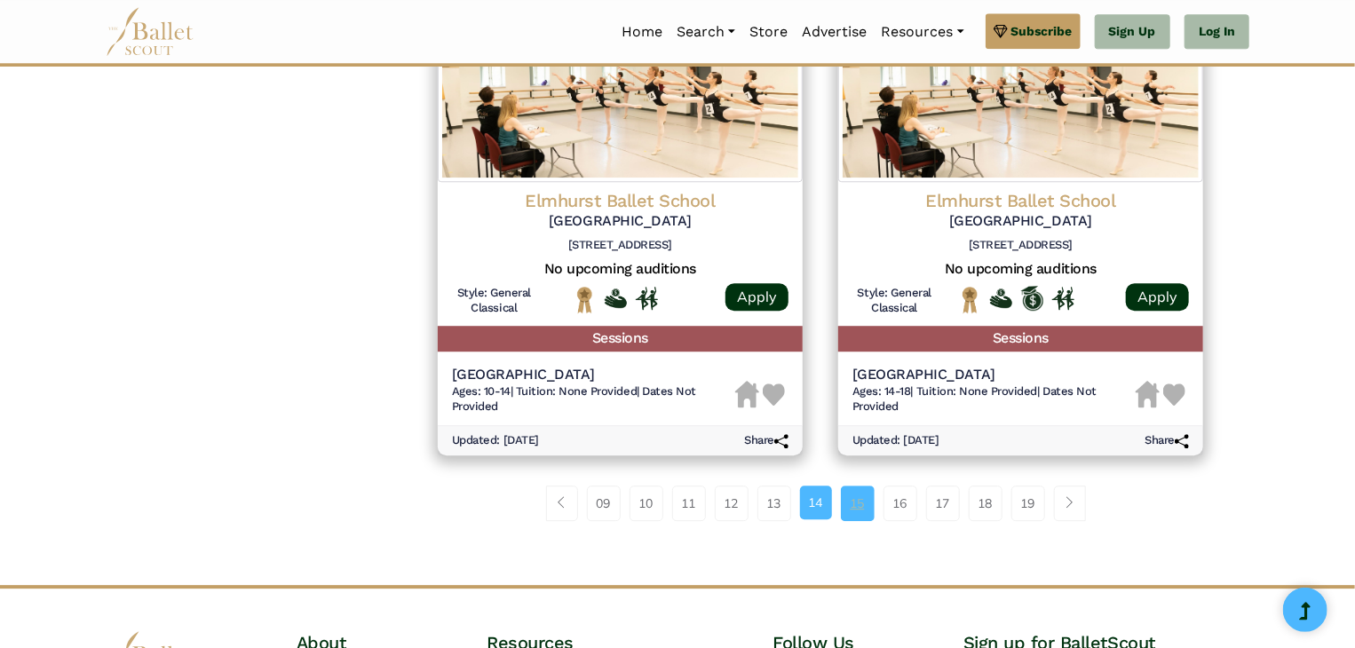
click at [859, 502] on link "15" at bounding box center [858, 504] width 34 height 36
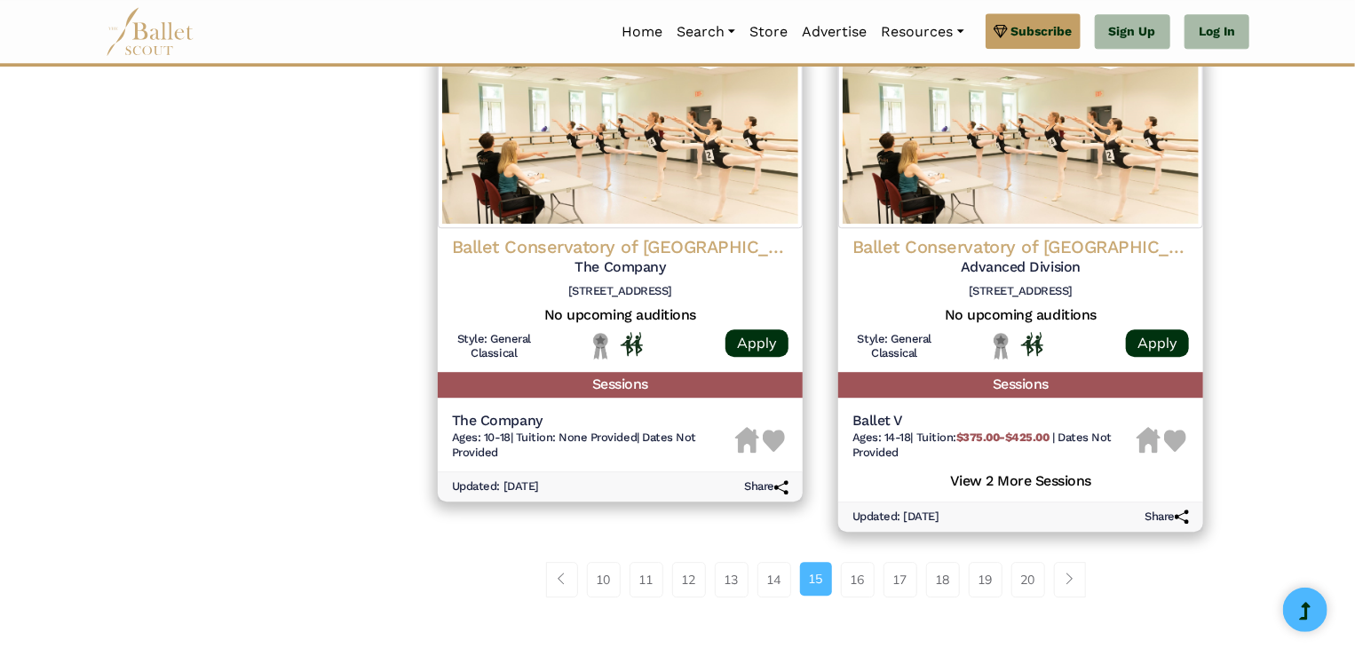
scroll to position [2315, 0]
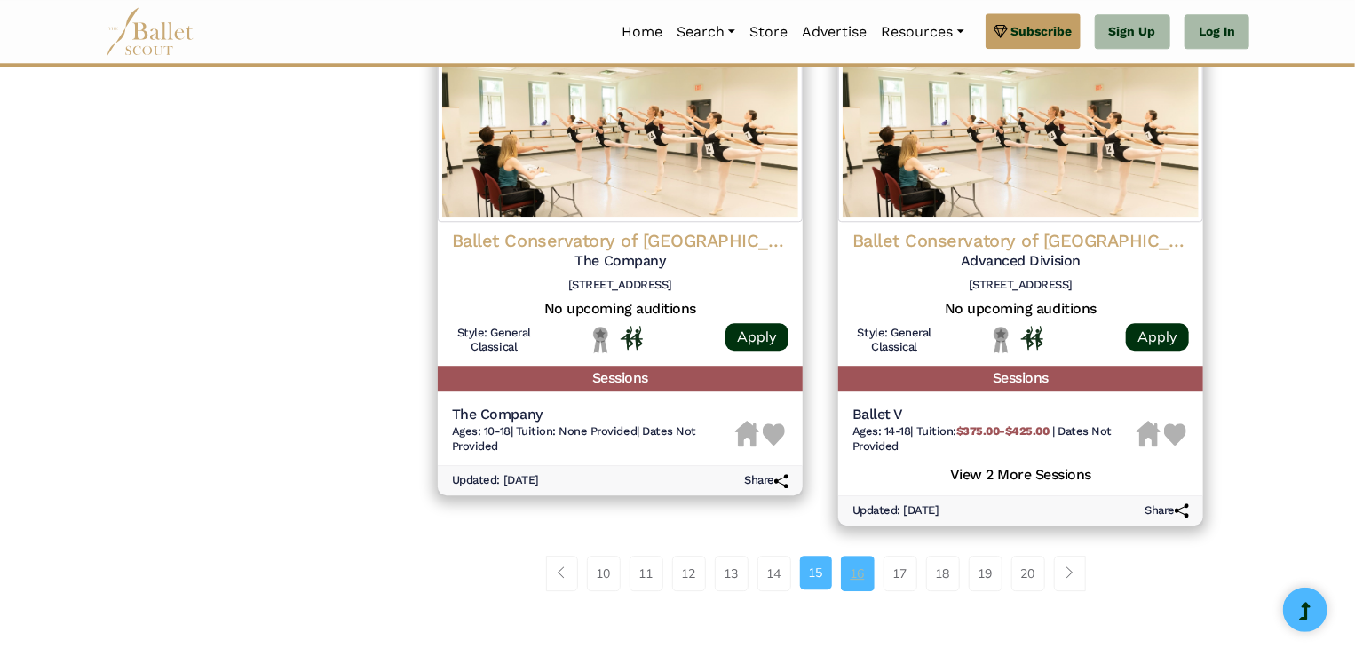
click at [861, 564] on link "16" at bounding box center [858, 574] width 34 height 36
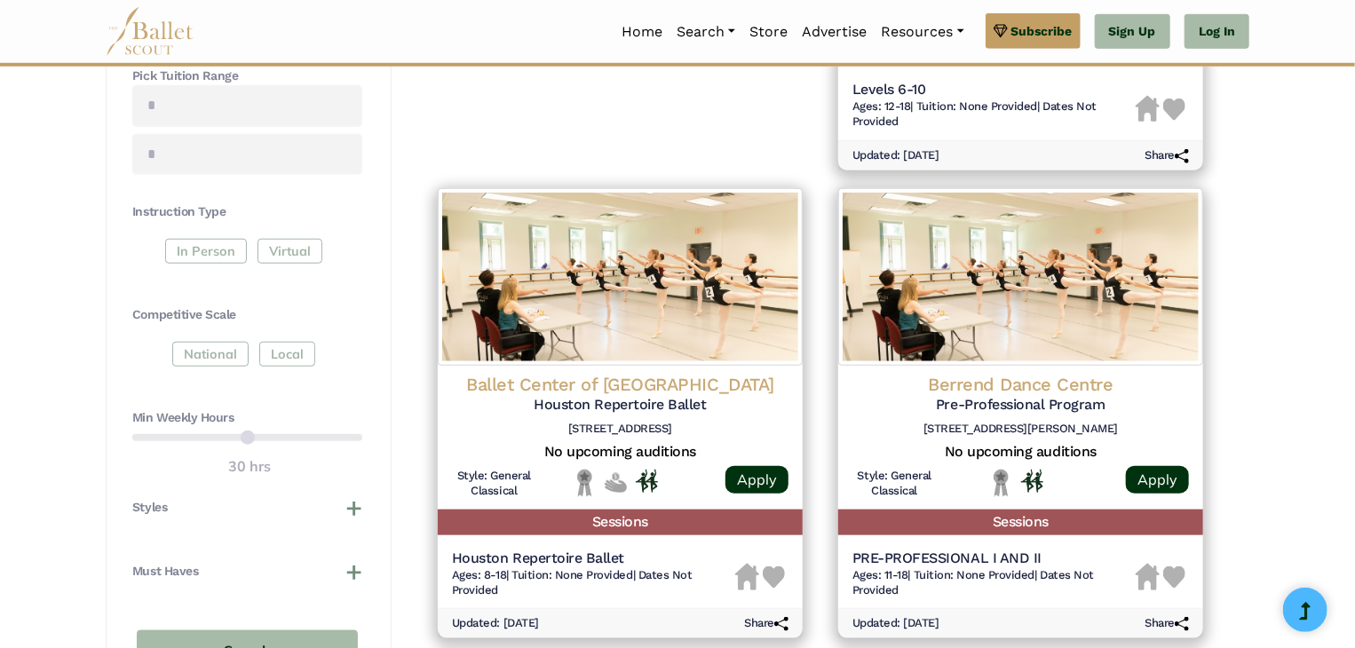
scroll to position [854, 0]
